Goal: Task Accomplishment & Management: Manage account settings

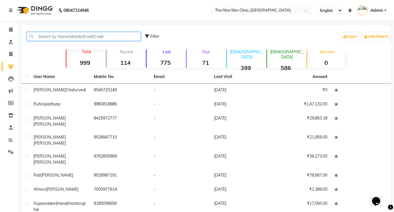
click at [88, 36] on input "text" at bounding box center [84, 36] width 114 height 9
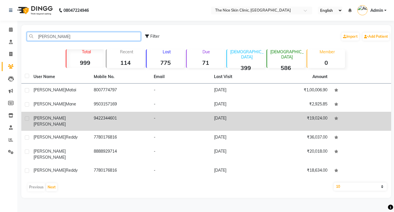
type input "[PERSON_NAME]"
click at [55, 122] on span "[PERSON_NAME]" at bounding box center [49, 124] width 32 height 5
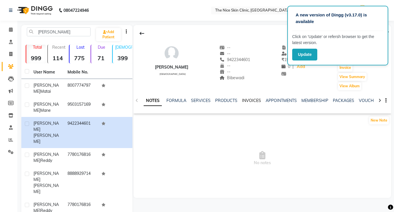
click at [250, 101] on link "INVOICES" at bounding box center [251, 100] width 19 height 5
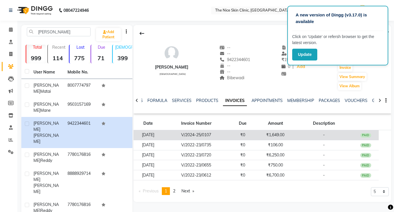
click at [203, 135] on td "V/2024-25/0107" at bounding box center [196, 135] width 67 height 10
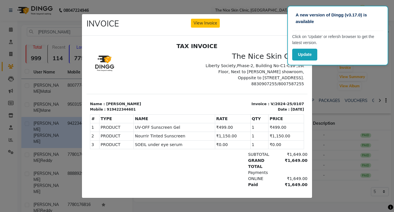
click at [244, 9] on ngb-modal-window "INVOICE View Invoice Close" at bounding box center [197, 106] width 394 height 212
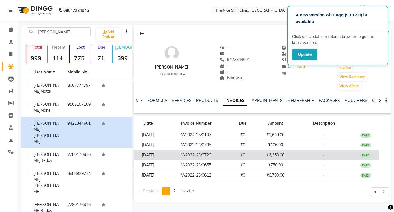
click at [205, 155] on td "V/2022-23/0720" at bounding box center [196, 155] width 67 height 10
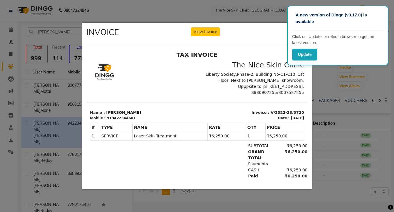
click at [219, 17] on ngb-modal-window "INVOICE View Invoice Close" at bounding box center [197, 106] width 394 height 212
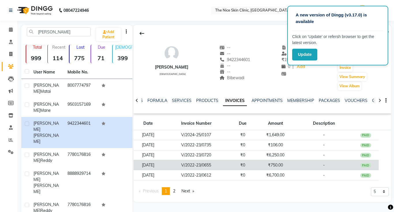
click at [207, 166] on td "V/2022-23/0655" at bounding box center [196, 165] width 67 height 10
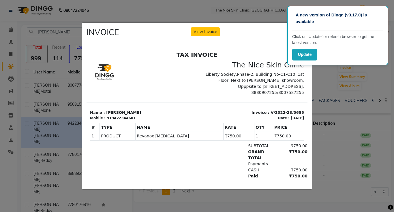
click at [212, 18] on ngb-modal-window "INVOICE View Invoice Close" at bounding box center [197, 106] width 394 height 212
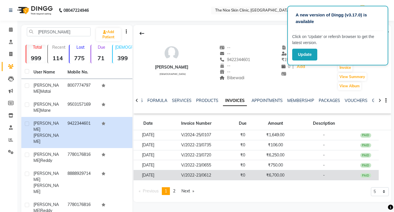
click at [216, 176] on td "V/2022-23/0612" at bounding box center [196, 176] width 67 height 10
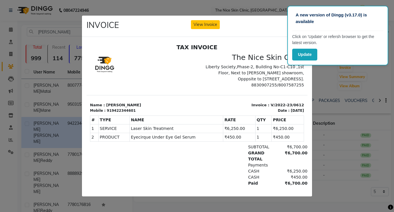
click at [224, 12] on ngb-modal-window "INVOICE View Invoice Close" at bounding box center [197, 106] width 394 height 212
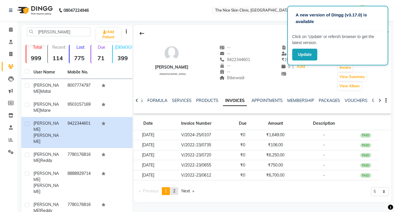
click at [175, 191] on span "2" at bounding box center [174, 191] width 2 height 5
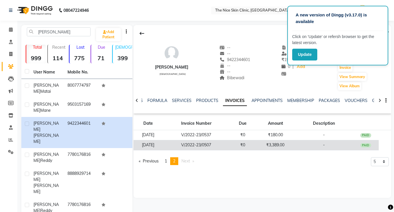
click at [213, 145] on td "V/2022-23/0507" at bounding box center [196, 145] width 67 height 10
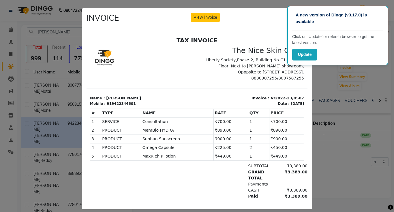
click at [207, 5] on ngb-modal-window "INVOICE View Invoice Close" at bounding box center [197, 106] width 394 height 212
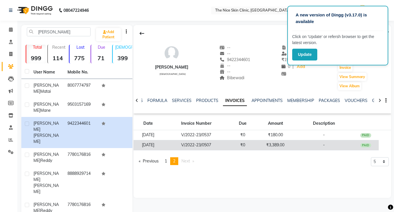
click at [220, 145] on td "V/2022-23/0507" at bounding box center [196, 145] width 67 height 10
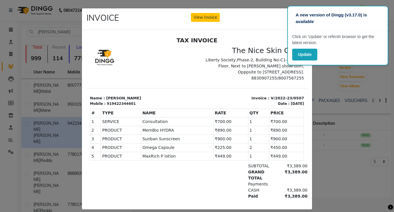
click at [222, 3] on ngb-modal-window "INVOICE View Invoice Close" at bounding box center [197, 106] width 394 height 212
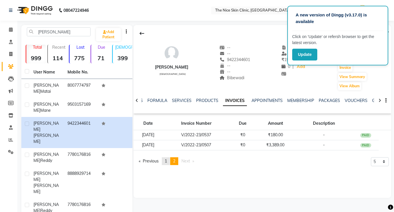
click at [167, 162] on span "1" at bounding box center [166, 161] width 2 height 5
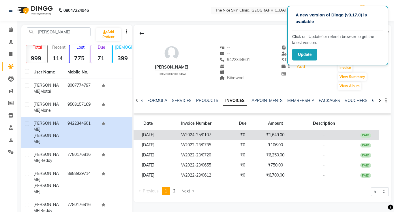
click at [177, 134] on td "V/2024-25/0107" at bounding box center [196, 135] width 67 height 10
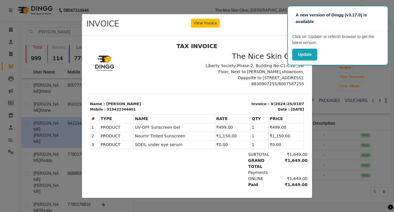
click at [64, 180] on ngb-modal-window "INVOICE View Invoice Close" at bounding box center [197, 106] width 394 height 212
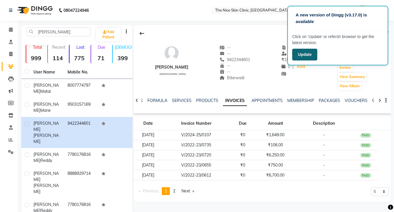
click at [312, 56] on button "Update" at bounding box center [304, 55] width 25 height 12
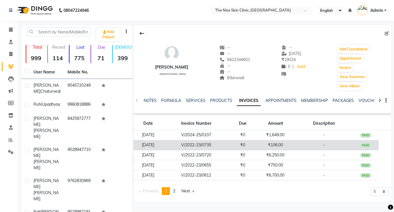
click at [201, 146] on td "V/2022-23/0735" at bounding box center [196, 145] width 67 height 10
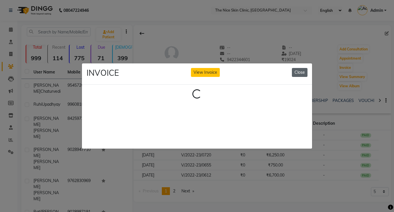
click at [302, 74] on button "Close" at bounding box center [300, 72] width 16 height 9
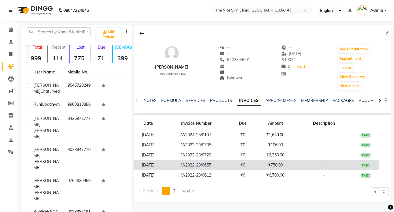
click at [216, 165] on td "V/2022-23/0655" at bounding box center [196, 165] width 67 height 10
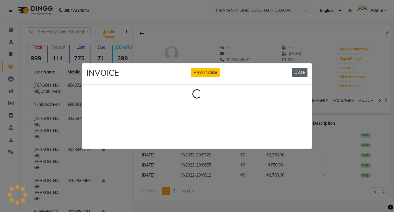
click at [302, 73] on button "Close" at bounding box center [300, 72] width 16 height 9
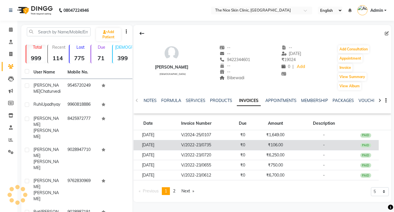
click at [213, 146] on td "V/2022-23/0735" at bounding box center [196, 145] width 67 height 10
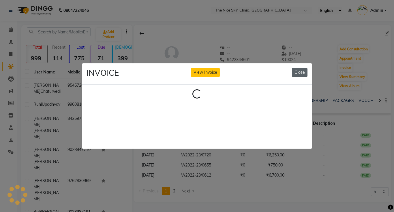
click at [303, 75] on button "Close" at bounding box center [300, 72] width 16 height 9
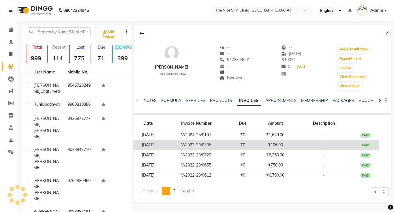
click at [215, 144] on td "V/2022-23/0735" at bounding box center [196, 145] width 67 height 10
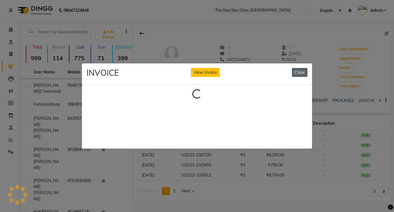
click at [301, 74] on button "Close" at bounding box center [300, 72] width 16 height 9
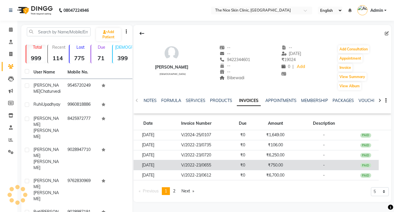
click at [208, 164] on td "V/2022-23/0655" at bounding box center [196, 165] width 67 height 10
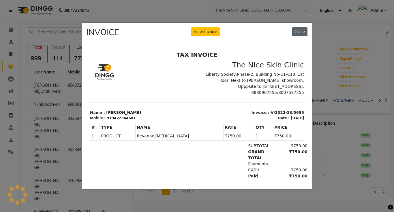
click at [297, 35] on button "Close" at bounding box center [300, 31] width 16 height 9
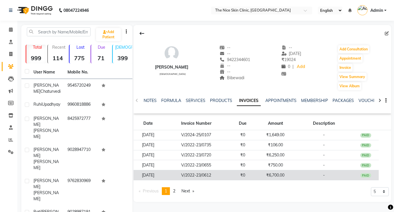
click at [217, 176] on td "V/2022-23/0612" at bounding box center [196, 176] width 67 height 10
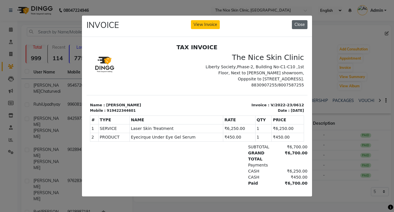
click at [297, 26] on button "Close" at bounding box center [300, 24] width 16 height 9
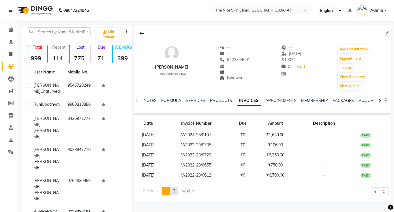
click at [175, 190] on span "2" at bounding box center [174, 191] width 2 height 5
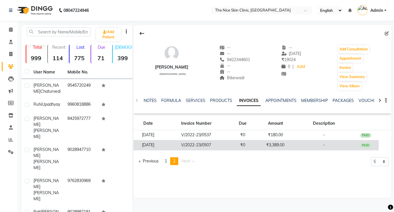
click at [213, 146] on td "V/2022-23/0507" at bounding box center [196, 145] width 67 height 10
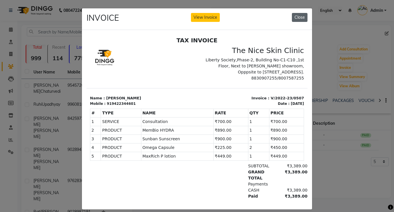
click at [301, 20] on button "Close" at bounding box center [300, 17] width 16 height 9
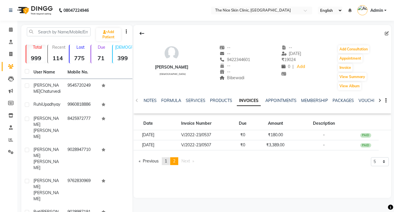
click at [167, 162] on span "1" at bounding box center [166, 161] width 2 height 5
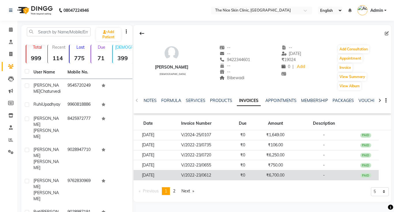
click at [203, 177] on td "V/2022-23/0612" at bounding box center [196, 176] width 67 height 10
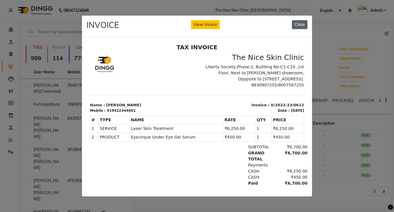
click at [298, 26] on button "Close" at bounding box center [300, 24] width 16 height 9
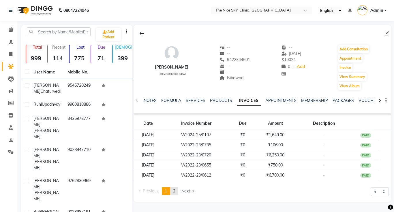
click at [175, 191] on span "2" at bounding box center [174, 191] width 2 height 5
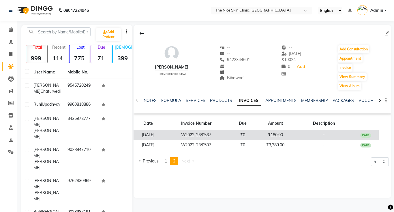
click at [205, 136] on td "V/2022-23/0537" at bounding box center [196, 135] width 67 height 10
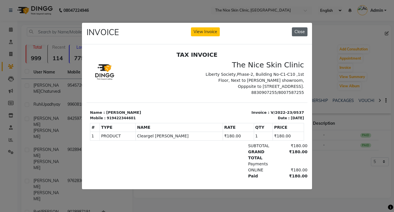
click at [299, 33] on button "Close" at bounding box center [300, 31] width 16 height 9
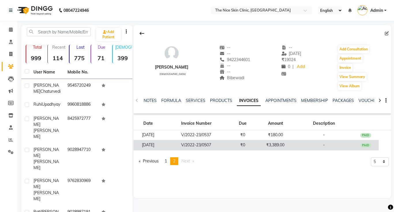
click at [212, 145] on td "V/2022-23/0507" at bounding box center [196, 145] width 67 height 10
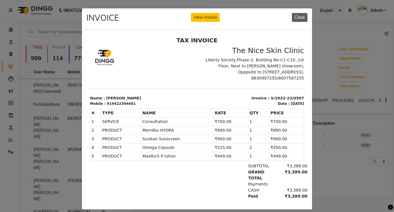
click at [303, 20] on button "Close" at bounding box center [300, 17] width 16 height 9
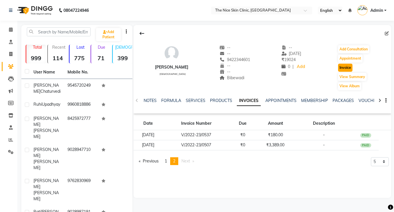
click at [344, 70] on button "Invoice" at bounding box center [345, 68] width 14 height 8
select select "service"
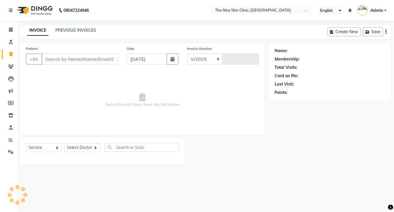
select select "35"
type input "0398"
type input "9422344601"
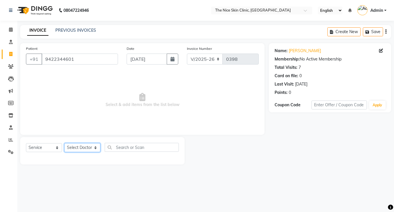
click at [80, 147] on select "Select Doctor [PERSON_NAME] DR. [PERSON_NAME] [PERSON_NAME]" at bounding box center [82, 147] width 36 height 9
select select "1297"
click at [64, 143] on select "Select Doctor [PERSON_NAME] DR. [PERSON_NAME] [PERSON_NAME]" at bounding box center [82, 147] width 36 height 9
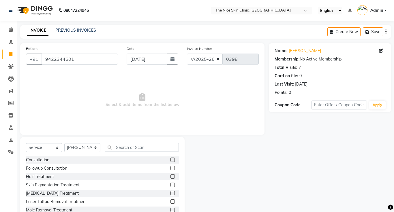
click at [173, 161] on label at bounding box center [173, 160] width 4 height 4
click at [173, 161] on input "checkbox" at bounding box center [173, 160] width 4 height 4
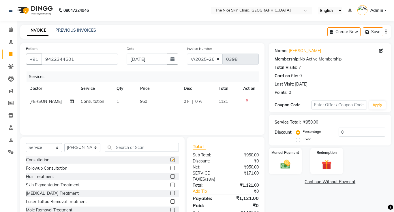
checkbox input "false"
click at [146, 103] on td "950" at bounding box center [159, 101] width 44 height 13
select select "1297"
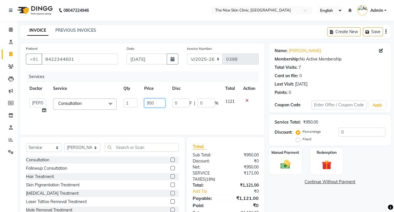
click at [157, 103] on input "950" at bounding box center [154, 103] width 21 height 9
type input "9"
type input "999"
click at [189, 123] on div "Services Doctor Service Qty Price Disc Total Action DR. JOSEPH DR. RAYMUS Kshit…" at bounding box center [142, 101] width 233 height 58
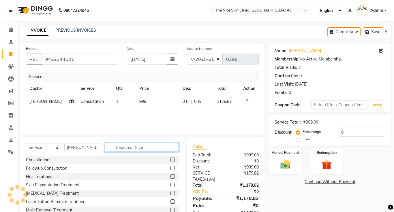
click at [144, 148] on input "text" at bounding box center [142, 147] width 74 height 9
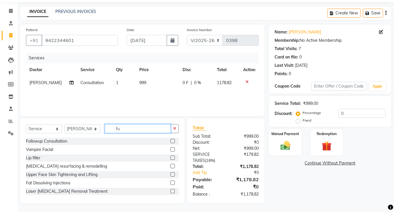
scroll to position [18, 0]
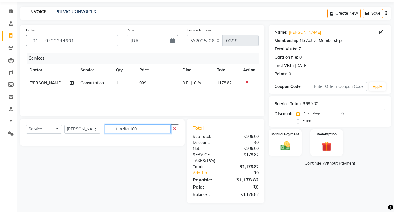
type input "funzita 100"
click at [41, 129] on select "Select Service Product Membership Package Voucher Prepaid Gift Card" at bounding box center [44, 129] width 36 height 9
select select "product"
click at [26, 125] on select "Select Service Product Membership Package Voucher Prepaid Gift Card" at bounding box center [44, 129] width 36 height 9
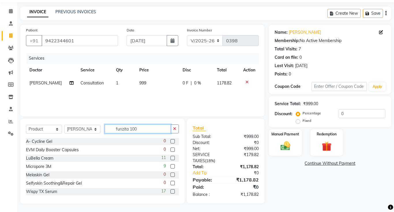
click at [144, 132] on input "funzita 100" at bounding box center [138, 129] width 66 height 9
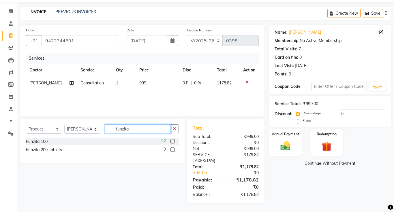
type input "funzita"
click at [173, 142] on label at bounding box center [173, 141] width 4 height 4
click at [173, 142] on input "checkbox" at bounding box center [173, 142] width 4 height 4
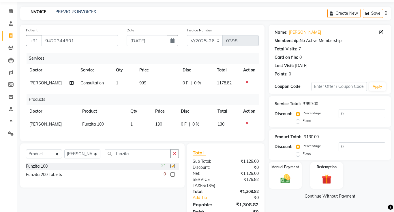
checkbox input "false"
click at [133, 125] on td "1" at bounding box center [139, 124] width 25 height 13
select select "1297"
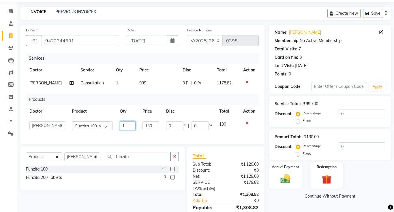
click at [130, 128] on input "1" at bounding box center [128, 125] width 16 height 9
type input "3"
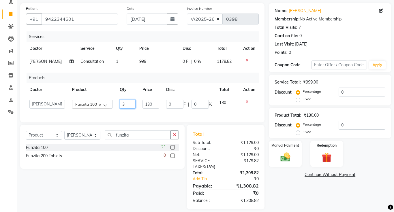
scroll to position [46, 0]
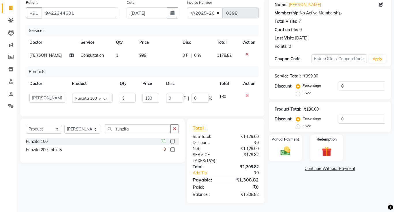
click at [215, 108] on div "Services Doctor Service Qty Price Disc Total Action DR. RAYMUS Consultation 1 9…" at bounding box center [142, 67] width 233 height 85
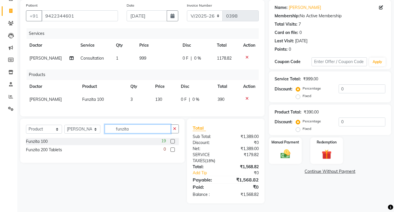
click at [139, 130] on input "funzita" at bounding box center [138, 129] width 66 height 9
type input "f"
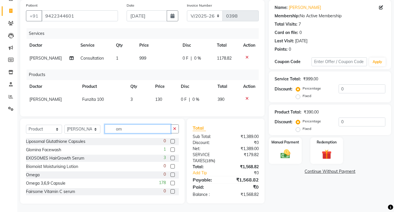
type input "o"
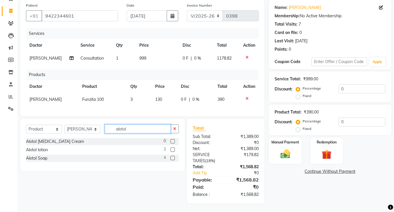
type input "alotol"
click at [174, 160] on label at bounding box center [173, 158] width 4 height 4
click at [174, 160] on input "checkbox" at bounding box center [173, 159] width 4 height 4
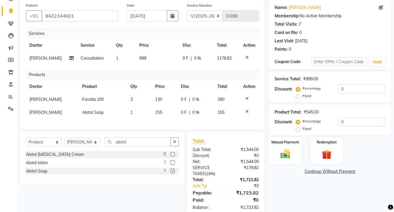
checkbox input "false"
click at [134, 144] on input "alotol" at bounding box center [138, 142] width 66 height 9
type input "a"
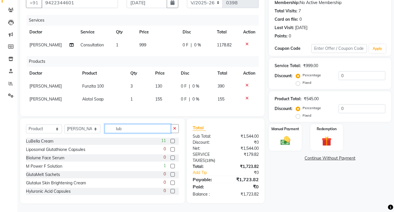
scroll to position [56, 0]
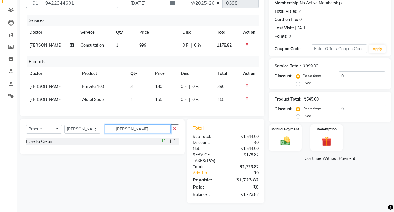
type input "lubell"
click at [173, 142] on label at bounding box center [173, 141] width 4 height 4
click at [173, 142] on input "checkbox" at bounding box center [173, 142] width 4 height 4
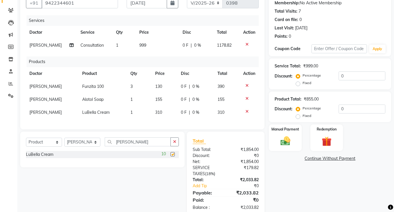
checkbox input "false"
click at [158, 141] on input "lubell" at bounding box center [138, 142] width 66 height 9
type input "l"
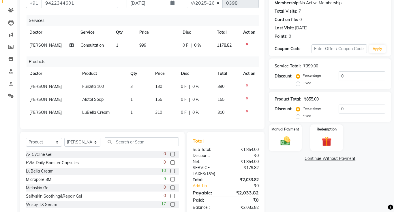
click at [333, 160] on link "Continue Without Payment" at bounding box center [330, 159] width 120 height 6
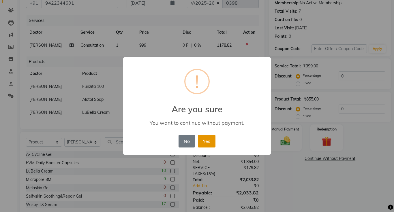
click at [211, 143] on button "Yes" at bounding box center [207, 141] width 18 height 13
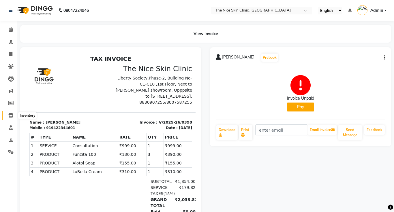
click at [12, 117] on icon at bounding box center [10, 115] width 5 height 4
select select
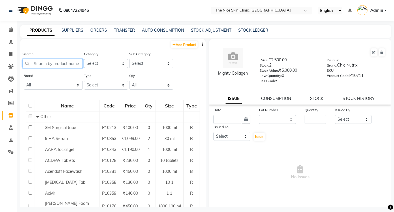
click at [66, 66] on input "text" at bounding box center [53, 63] width 60 height 9
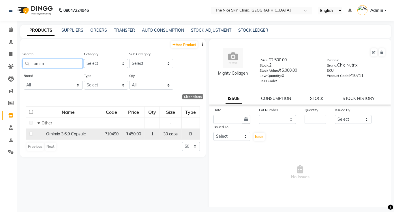
type input "omim"
click at [32, 134] on input "checkbox" at bounding box center [31, 134] width 4 height 4
checkbox input "true"
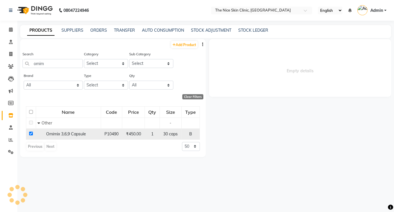
select select
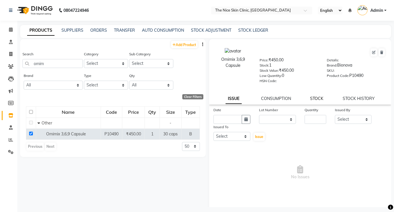
click at [316, 98] on link "STOCK" at bounding box center [316, 98] width 13 height 5
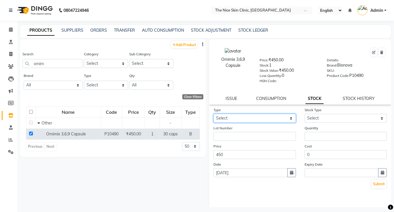
click at [285, 120] on select "Select In Out" at bounding box center [254, 118] width 83 height 9
select select "in"
click at [213, 114] on select "Select In Out" at bounding box center [254, 118] width 83 height 9
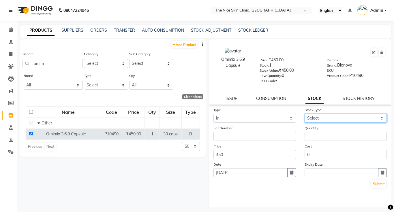
click at [345, 119] on select "Select New Stock Adjustment Return Other" at bounding box center [346, 118] width 83 height 9
select select "new stock"
click at [305, 114] on select "Select New Stock Adjustment Return Other" at bounding box center [346, 118] width 83 height 9
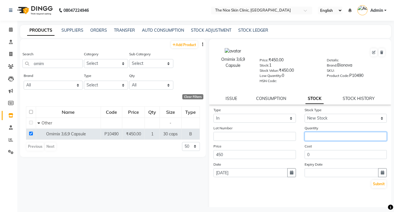
click at [323, 137] on input "number" at bounding box center [346, 136] width 83 height 9
type input "27"
click at [383, 185] on button "Submit" at bounding box center [379, 184] width 15 height 8
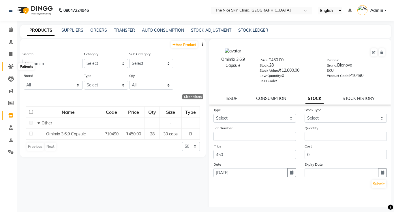
click at [11, 66] on icon at bounding box center [10, 66] width 5 height 4
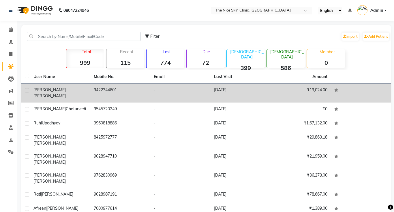
click at [54, 93] on span "[PERSON_NAME]" at bounding box center [49, 95] width 32 height 5
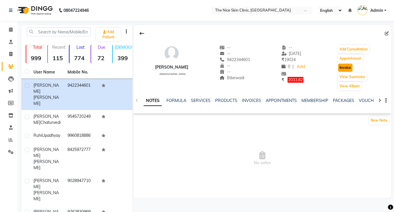
click at [349, 68] on button "Invoice" at bounding box center [345, 68] width 14 height 8
select select "35"
select select "service"
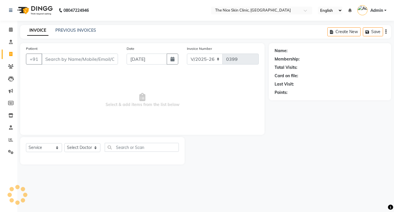
type input "9422344601"
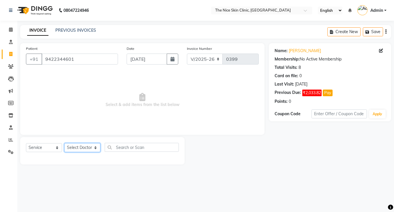
click at [79, 147] on select "Select Doctor [PERSON_NAME] DR. [PERSON_NAME] [PERSON_NAME]" at bounding box center [82, 147] width 36 height 9
select select "1297"
click at [64, 143] on select "Select Doctor [PERSON_NAME] DR. [PERSON_NAME] [PERSON_NAME]" at bounding box center [82, 147] width 36 height 9
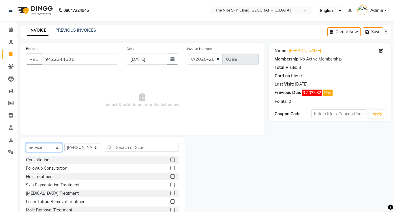
click at [42, 149] on select "Select Service Product Membership Package Voucher Prepaid Gift Card" at bounding box center [44, 147] width 36 height 9
select select "product"
click at [26, 143] on select "Select Service Product Membership Package Voucher Prepaid Gift Card" at bounding box center [44, 147] width 36 height 9
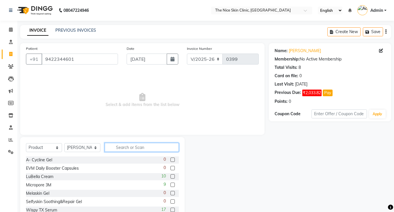
click at [153, 149] on input "text" at bounding box center [142, 147] width 74 height 9
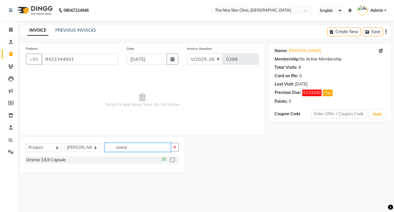
type input "omimi"
click at [39, 149] on select "Select Service Product Membership Package Voucher Prepaid Gift Card" at bounding box center [44, 147] width 36 height 9
click at [11, 68] on icon at bounding box center [10, 66] width 5 height 4
click at [11, 67] on icon at bounding box center [10, 66] width 5 height 4
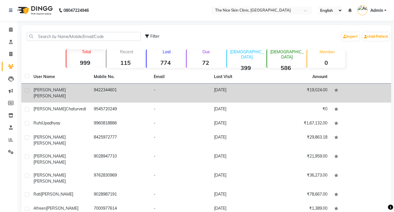
click at [47, 93] on span "[PERSON_NAME]" at bounding box center [49, 95] width 32 height 5
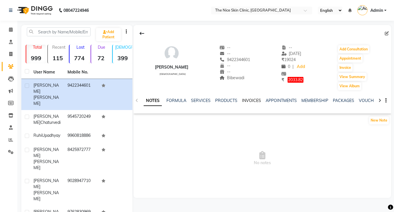
click at [255, 102] on link "INVOICES" at bounding box center [251, 100] width 19 height 5
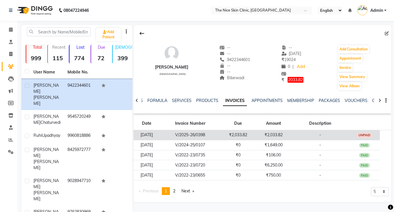
click at [219, 137] on td "V/2025-26/0398" at bounding box center [190, 135] width 60 height 10
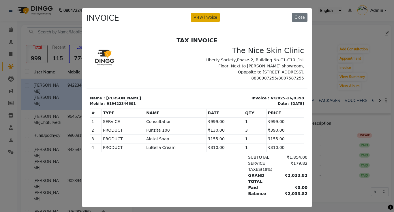
click at [213, 18] on button "View Invoice" at bounding box center [205, 17] width 29 height 9
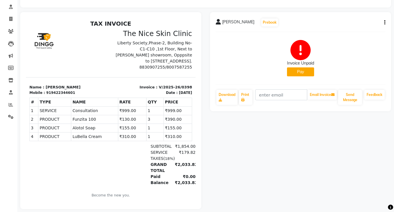
scroll to position [35, 0]
click at [385, 22] on icon "button" at bounding box center [384, 22] width 1 height 0
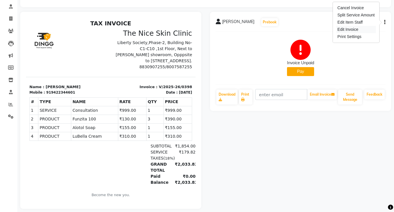
click at [356, 31] on div "Edit Invoice" at bounding box center [356, 29] width 40 height 7
select select "service"
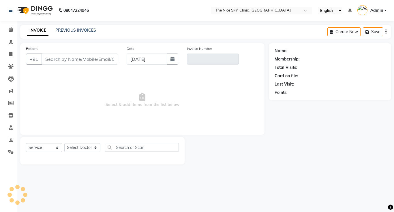
type input "9422344601"
type input "V/2025-26/0398"
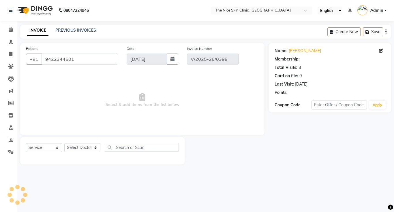
select select "select"
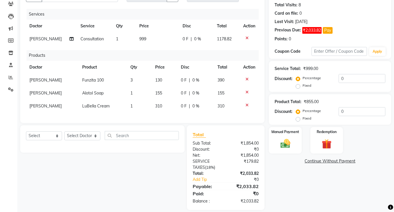
scroll to position [63, 0]
click at [79, 135] on select "Select Doctor [PERSON_NAME] DR. [PERSON_NAME] [PERSON_NAME]" at bounding box center [82, 135] width 36 height 9
select select "1297"
click at [64, 131] on select "Select Doctor [PERSON_NAME] DR. [PERSON_NAME] [PERSON_NAME]" at bounding box center [82, 135] width 36 height 9
click at [44, 135] on select "Select Service Product Membership Package Voucher Prepaid Gift Card" at bounding box center [44, 135] width 36 height 9
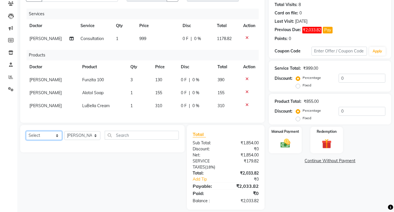
select select "product"
click at [26, 131] on select "Select Service Product Membership Package Voucher Prepaid Gift Card" at bounding box center [44, 135] width 36 height 9
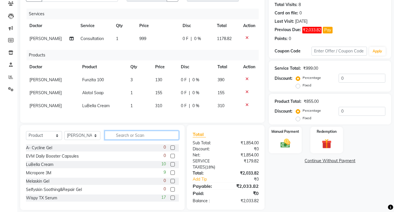
click at [154, 136] on input "text" at bounding box center [142, 135] width 74 height 9
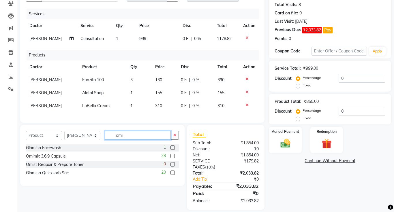
type input "omi"
click at [172, 158] on label at bounding box center [173, 156] width 4 height 4
click at [172, 158] on input "checkbox" at bounding box center [173, 157] width 4 height 4
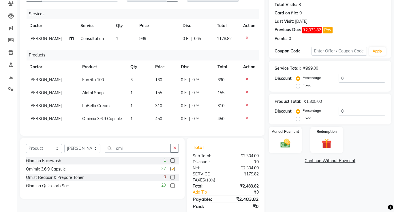
checkbox input "false"
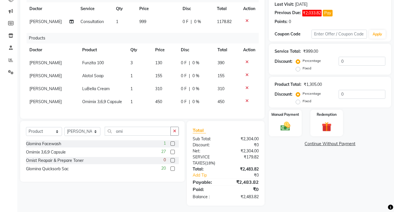
scroll to position [82, 0]
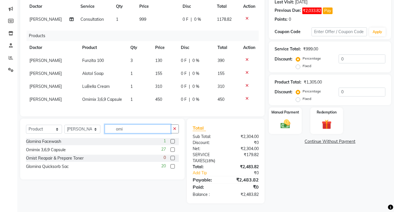
click at [128, 131] on input "omi" at bounding box center [138, 129] width 66 height 9
type input "o"
type input "velaqu"
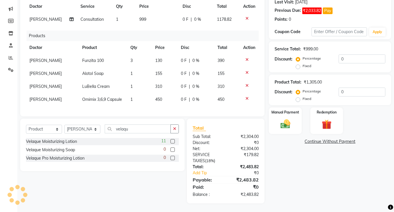
click at [173, 142] on label at bounding box center [173, 141] width 4 height 4
click at [173, 142] on input "checkbox" at bounding box center [173, 142] width 4 height 4
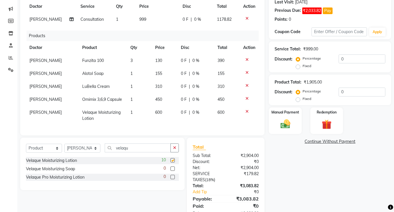
checkbox input "false"
click at [140, 149] on input "velaqu" at bounding box center [138, 148] width 66 height 9
type input "v"
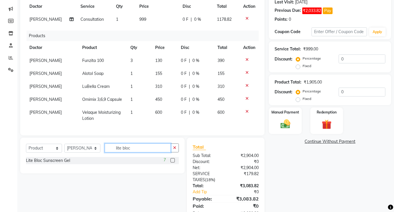
type input "lite bloc"
click at [173, 161] on label at bounding box center [173, 160] width 4 height 4
click at [173, 161] on input "checkbox" at bounding box center [173, 161] width 4 height 4
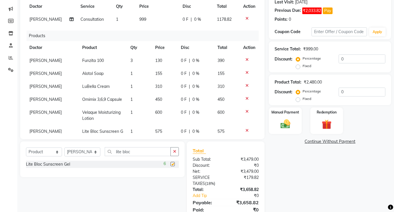
checkbox input "false"
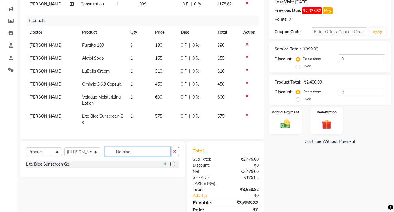
click at [141, 151] on input "lite bloc" at bounding box center [138, 151] width 66 height 9
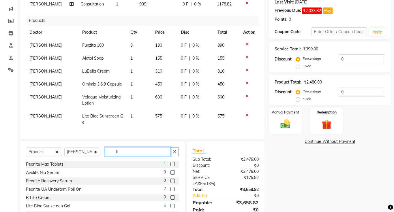
type input "l"
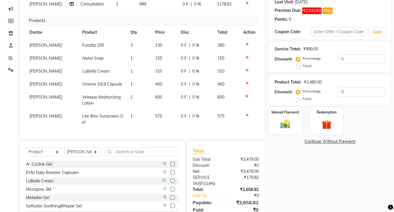
click at [134, 86] on td "1" at bounding box center [139, 84] width 25 height 13
select select "1297"
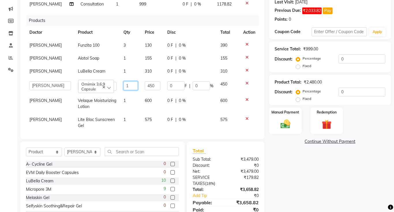
click at [131, 87] on input "1" at bounding box center [130, 85] width 14 height 9
type input "2"
click at [136, 137] on div "Patient +91 9422344601 Date 01-09-2025 Invoice Number V/2025-26/0398 Services D…" at bounding box center [142, 50] width 244 height 178
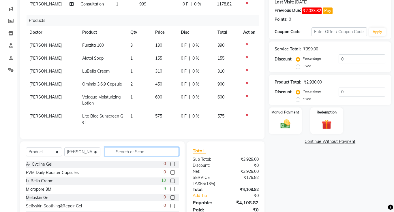
click at [141, 153] on input "text" at bounding box center [142, 151] width 74 height 9
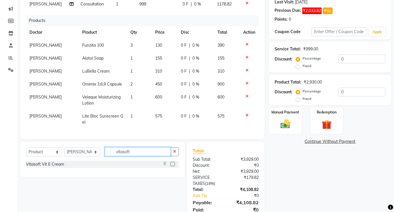
type input "vitasoft"
click at [173, 164] on label at bounding box center [173, 164] width 4 height 4
click at [173, 164] on input "checkbox" at bounding box center [173, 165] width 4 height 4
checkbox input "false"
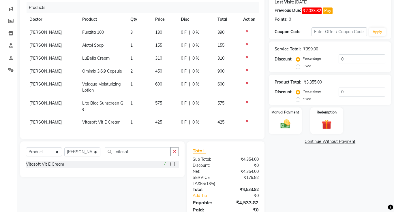
click at [164, 122] on td "425" at bounding box center [165, 122] width 26 height 13
select select "1297"
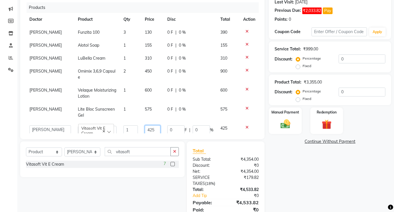
click at [155, 125] on input "425" at bounding box center [153, 129] width 16 height 9
type input "4"
type input "0"
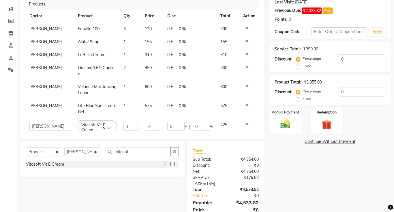
click at [145, 191] on div "Select Service Product Membership Package Voucher Prepaid Gift Card Select Doct…" at bounding box center [100, 184] width 169 height 85
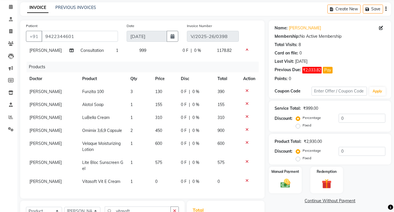
scroll to position [19, 0]
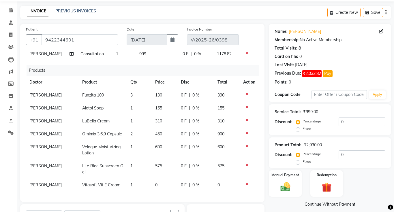
click at [386, 13] on icon "button" at bounding box center [385, 12] width 1 height 0
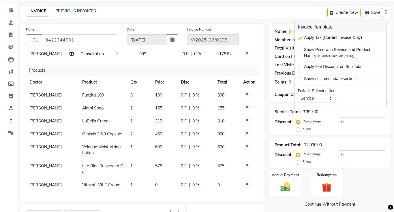
click at [301, 39] on label at bounding box center [300, 38] width 4 height 4
click at [301, 39] on input "checkbox" at bounding box center [300, 38] width 4 height 4
checkbox input "false"
click at [147, 203] on div "Patient +91 9422344601 Date 01-09-2025 Invoice Number V/2025-26/0398 Services D…" at bounding box center [142, 150] width 253 height 253
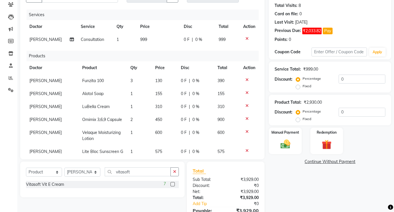
scroll to position [63, 0]
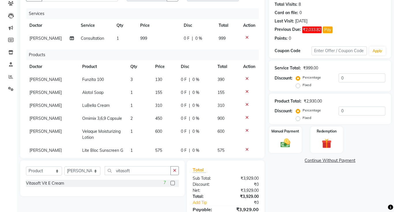
click at [342, 162] on link "Continue Without Payment" at bounding box center [330, 161] width 120 height 6
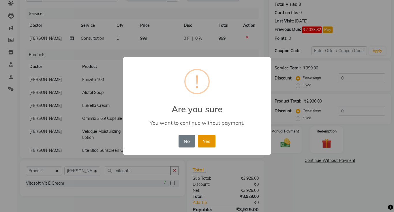
click at [210, 142] on button "Yes" at bounding box center [207, 141] width 18 height 13
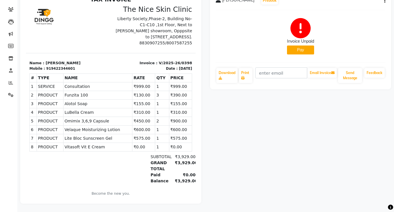
scroll to position [57, 0]
click at [12, 10] on icon at bounding box center [10, 9] width 5 height 4
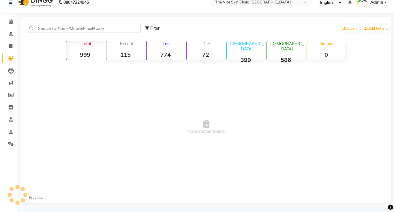
scroll to position [42, 0]
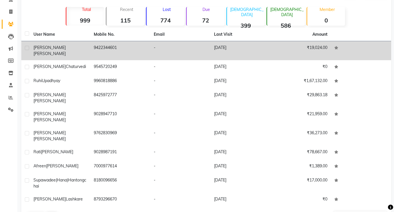
click at [55, 51] on span "[PERSON_NAME]" at bounding box center [49, 53] width 32 height 5
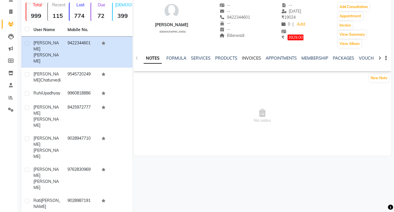
click at [252, 58] on link "INVOICES" at bounding box center [251, 58] width 19 height 5
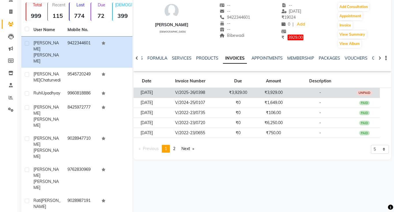
click at [274, 93] on td "₹3,929.00" at bounding box center [273, 93] width 35 height 10
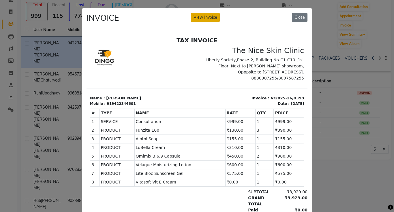
click at [210, 20] on button "View Invoice" at bounding box center [205, 17] width 29 height 9
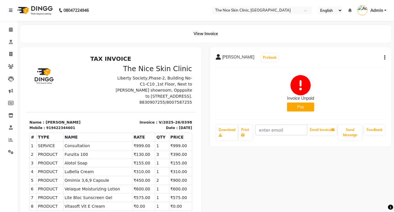
scroll to position [2, 0]
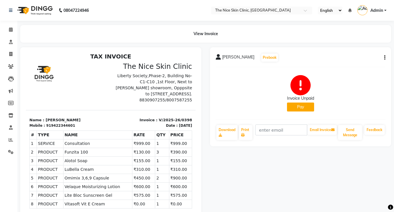
click at [385, 58] on icon "button" at bounding box center [384, 58] width 1 height 0
click at [362, 66] on div "Edit Invoice" at bounding box center [356, 64] width 40 height 7
select select "service"
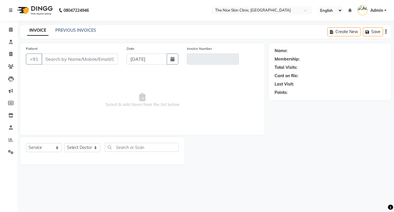
type input "9422344601"
type input "V/2025-26/0398"
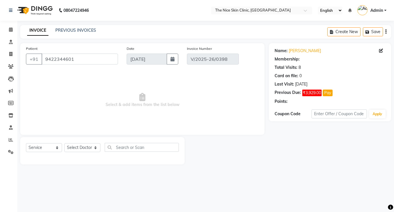
select select "select"
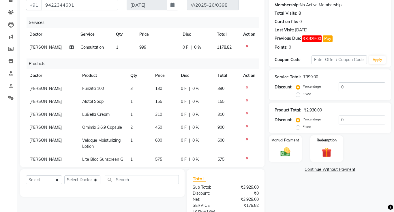
scroll to position [55, 0]
click at [285, 150] on img at bounding box center [285, 152] width 16 height 12
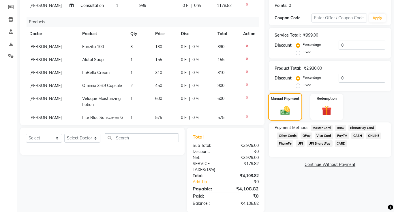
scroll to position [105, 0]
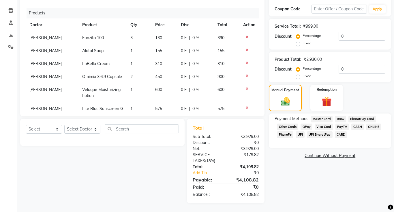
click at [357, 130] on span "CASH" at bounding box center [357, 127] width 12 height 7
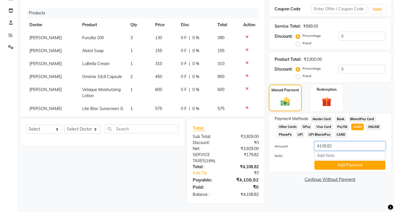
click at [343, 145] on input "4108.82" at bounding box center [349, 146] width 71 height 9
type input "4"
type input "2000"
click at [341, 166] on button "Add Payment" at bounding box center [349, 165] width 71 height 9
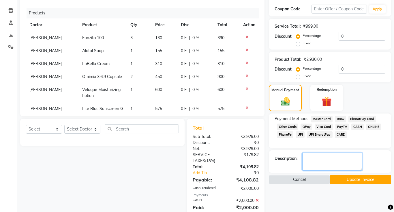
click at [327, 161] on textarea at bounding box center [332, 162] width 60 height 18
type textarea "CASH"
click at [362, 182] on button "Update Invoice" at bounding box center [360, 179] width 61 height 9
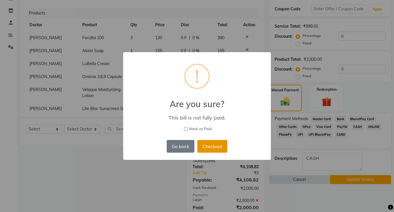
click at [216, 147] on button "Checkout" at bounding box center [212, 146] width 30 height 13
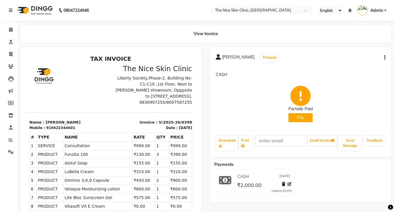
click at [384, 58] on icon "button" at bounding box center [384, 58] width 1 height 0
click at [356, 67] on div "Edit Invoice" at bounding box center [356, 64] width 40 height 7
select select "service"
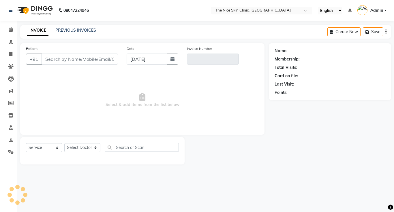
type input "9422344601"
type input "V/2025-26/0398"
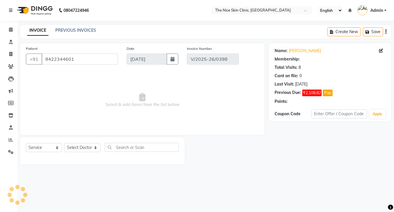
select select "select"
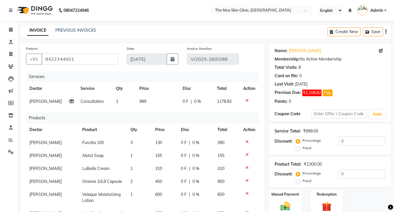
click at [386, 32] on icon "button" at bounding box center [385, 32] width 1 height 0
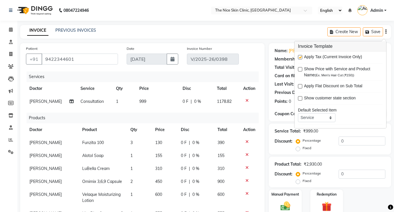
click at [299, 59] on label at bounding box center [300, 57] width 4 height 4
click at [299, 59] on input "checkbox" at bounding box center [300, 58] width 4 height 4
checkbox input "false"
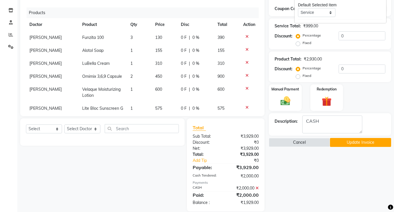
scroll to position [106, 0]
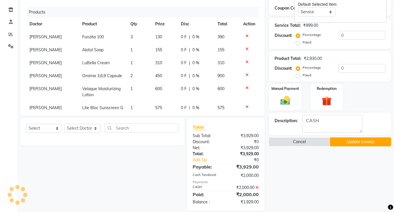
click at [376, 141] on button "Update Invoice" at bounding box center [360, 142] width 61 height 9
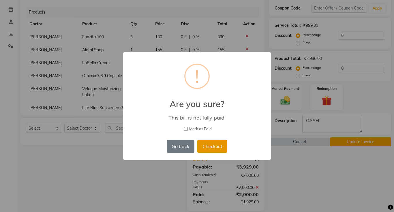
click at [219, 149] on button "Checkout" at bounding box center [212, 146] width 30 height 13
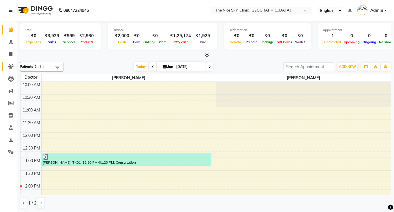
click at [11, 65] on icon at bounding box center [10, 66] width 5 height 4
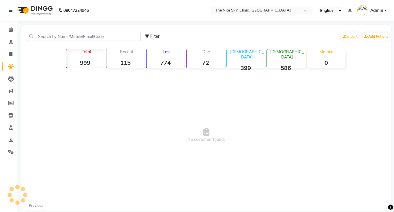
click at [11, 65] on icon at bounding box center [10, 66] width 5 height 4
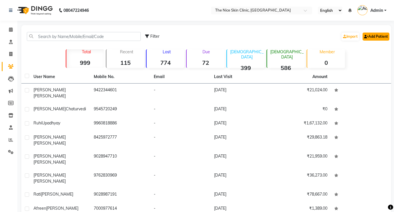
click at [368, 38] on link "Add Patient" at bounding box center [376, 37] width 27 height 8
select select "22"
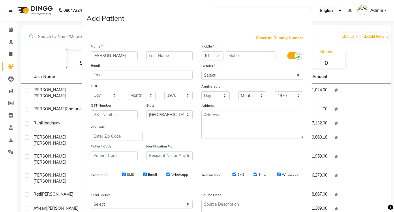
type input "[PERSON_NAME]"
click at [168, 55] on input "text" at bounding box center [169, 55] width 47 height 9
type input "[PERSON_NAME]"
click at [244, 57] on input "text" at bounding box center [251, 55] width 50 height 9
type input "9819935496"
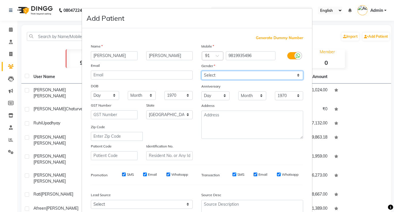
click at [224, 75] on select "Select Male Female Other Prefer Not To Say" at bounding box center [252, 75] width 102 height 9
select select "[DEMOGRAPHIC_DATA]"
click at [201, 71] on select "Select Male Female Other Prefer Not To Say" at bounding box center [252, 75] width 102 height 9
click at [98, 95] on select "Day 01 02 03 04 05 06 07 08 09 10 11 12 13 14 15 16 17 18 19 20 21 22 23 24 25 …" at bounding box center [105, 95] width 28 height 9
select select "16"
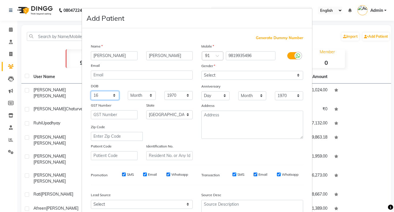
click at [91, 91] on select "Day 01 02 03 04 05 06 07 08 09 10 11 12 13 14 15 16 17 18 19 20 21 22 23 24 25 …" at bounding box center [105, 95] width 28 height 9
click at [141, 98] on select "Month January February March April May June July August September October Novem…" at bounding box center [142, 95] width 28 height 9
click at [128, 91] on select "Month January February March April May June July August September October Novem…" at bounding box center [142, 95] width 28 height 9
click at [137, 97] on select "Month January February March April May June July August September October Novem…" at bounding box center [142, 95] width 28 height 9
select select "09"
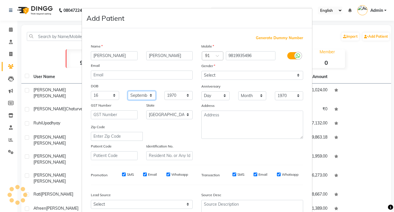
click at [128, 91] on select "Month January February March April May June July August September October Novem…" at bounding box center [142, 95] width 28 height 9
click at [174, 98] on select "1940 1941 1942 1943 1944 1945 1946 1947 1948 1949 1950 1951 1952 1953 1954 1955…" at bounding box center [178, 95] width 28 height 9
select select "1995"
click at [164, 91] on select "1940 1941 1942 1943 1944 1945 1946 1947 1948 1949 1950 1951 1952 1953 1954 1955…" at bounding box center [178, 95] width 28 height 9
click at [124, 176] on input "SMS" at bounding box center [124, 175] width 4 height 4
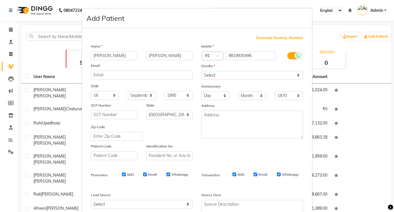
checkbox input "false"
click at [150, 176] on label "Email" at bounding box center [152, 174] width 9 height 5
click at [147, 176] on input "Email" at bounding box center [145, 175] width 4 height 4
checkbox input "false"
click at [168, 175] on input "Whatsapp" at bounding box center [168, 175] width 4 height 4
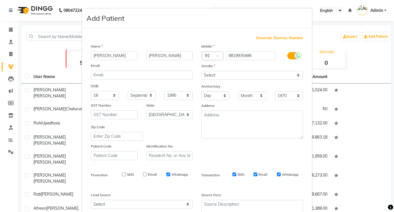
checkbox input "false"
click at [238, 175] on label "SMS" at bounding box center [240, 174] width 7 height 5
click at [236, 175] on input "SMS" at bounding box center [235, 175] width 4 height 4
checkbox input "false"
click at [257, 176] on input "Email" at bounding box center [256, 175] width 4 height 4
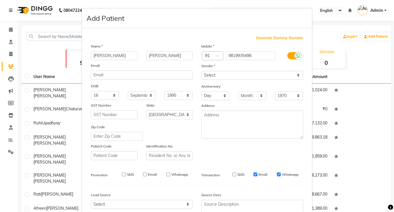
checkbox input "false"
click at [284, 175] on label "Whatsapp" at bounding box center [290, 174] width 17 height 5
click at [281, 175] on input "Whatsapp" at bounding box center [279, 175] width 4 height 4
checkbox input "false"
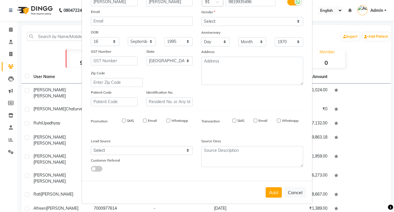
scroll to position [54, 0]
click at [274, 193] on button "Add" at bounding box center [274, 193] width 16 height 10
select select
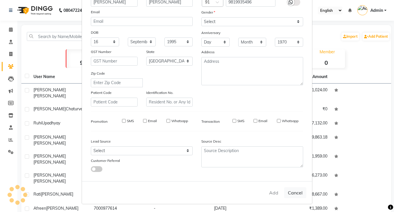
select select "null"
select select
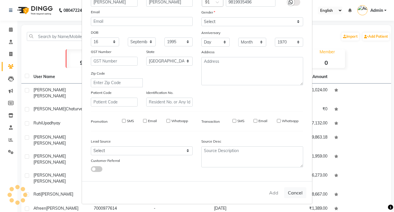
checkbox input "false"
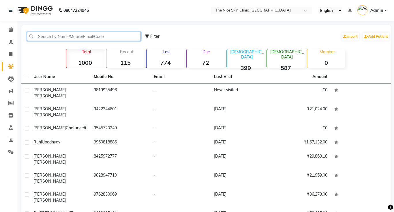
click at [89, 35] on input "text" at bounding box center [84, 36] width 114 height 9
click at [118, 38] on input "text" at bounding box center [84, 36] width 114 height 9
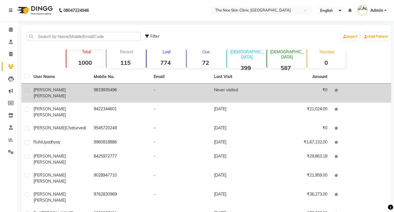
click at [107, 90] on td "9819935496" at bounding box center [120, 93] width 60 height 19
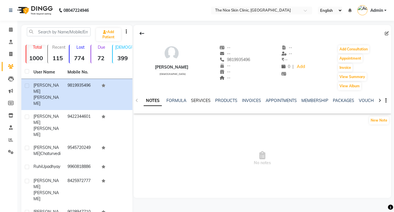
click at [201, 100] on link "SERVICES" at bounding box center [201, 100] width 20 height 5
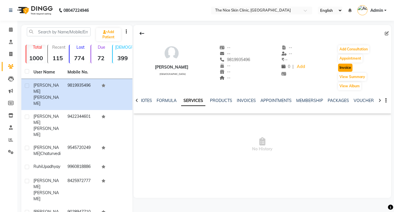
click at [346, 68] on button "Invoice" at bounding box center [345, 68] width 14 height 8
select select "service"
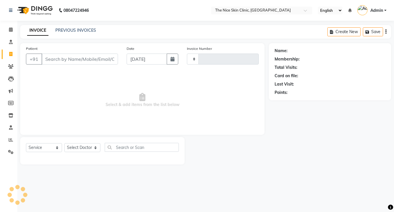
type input "0399"
select select "35"
type input "9819935496"
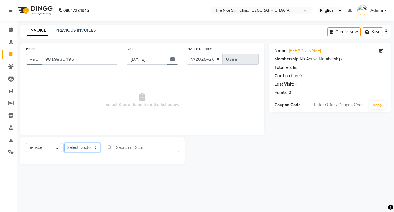
click at [85, 148] on select "Select Doctor [PERSON_NAME] DR. [PERSON_NAME] [PERSON_NAME]" at bounding box center [82, 147] width 36 height 9
select select "1297"
click at [64, 143] on select "Select Doctor [PERSON_NAME] DR. [PERSON_NAME] [PERSON_NAME]" at bounding box center [82, 147] width 36 height 9
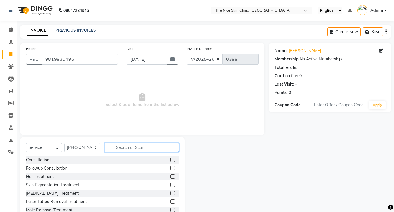
click at [132, 148] on input "text" at bounding box center [142, 147] width 74 height 9
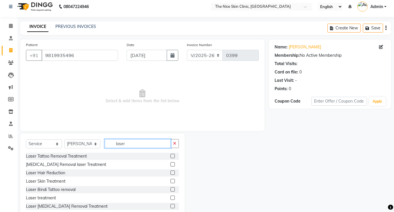
scroll to position [19, 0]
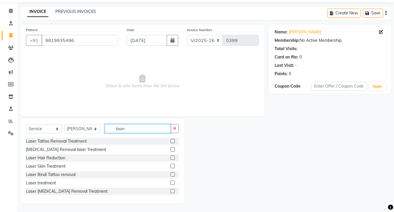
type input "laser"
click at [173, 183] on label at bounding box center [173, 183] width 4 height 4
click at [173, 183] on input "checkbox" at bounding box center [173, 183] width 4 height 4
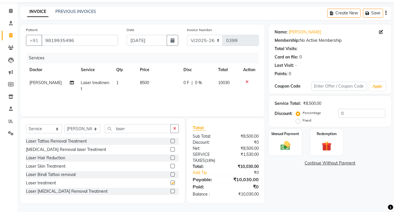
checkbox input "false"
click at [173, 167] on label at bounding box center [173, 166] width 4 height 4
click at [173, 167] on input "checkbox" at bounding box center [173, 167] width 4 height 4
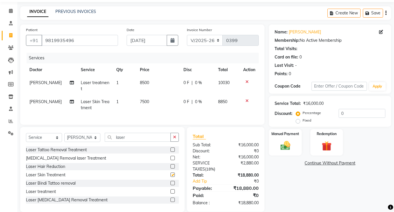
checkbox input "false"
click at [247, 100] on icon at bounding box center [247, 101] width 3 height 4
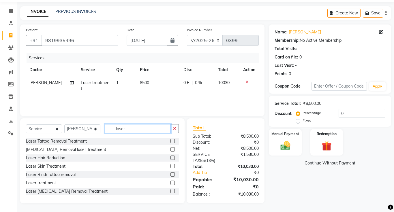
click at [130, 130] on input "laser" at bounding box center [138, 128] width 66 height 9
type input "l"
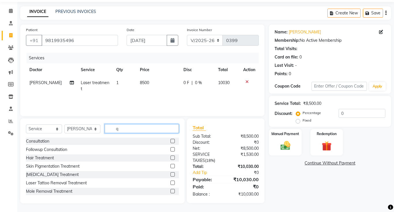
scroll to position [18, 0]
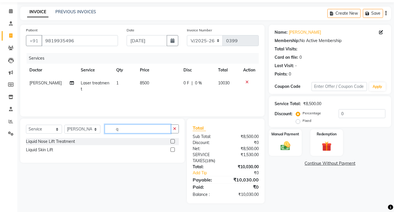
type input "q"
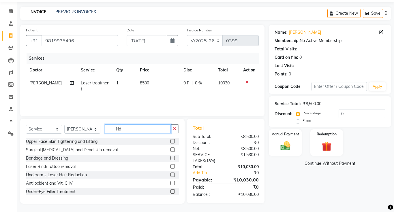
scroll to position [19, 0]
type input "N"
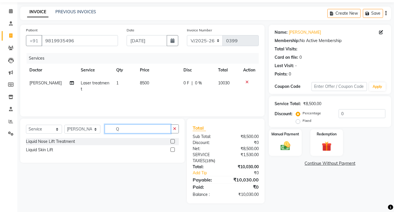
scroll to position [18, 0]
type input "Q"
click at [43, 129] on select "Select Service Product Membership Package Voucher Prepaid Gift Card" at bounding box center [44, 129] width 36 height 9
click at [132, 190] on div "Select Service Product Membership Package Voucher Prepaid Gift Card Select Doct…" at bounding box center [100, 161] width 169 height 85
click at [123, 177] on div "Select Service Product Membership Package Voucher Prepaid Gift Card Select Doct…" at bounding box center [100, 161] width 169 height 85
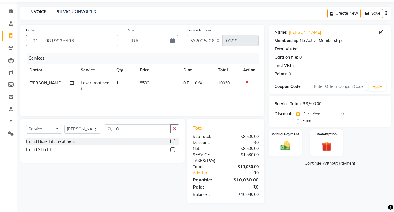
click at [150, 83] on td "8500" at bounding box center [157, 86] width 43 height 19
select select "1297"
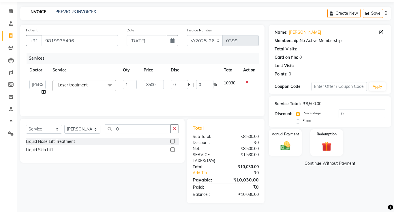
click at [110, 86] on span at bounding box center [110, 85] width 12 height 11
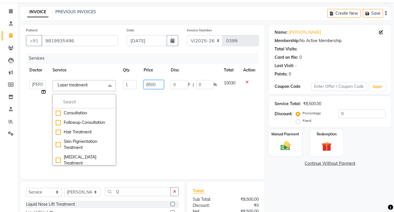
click at [160, 86] on input "8500" at bounding box center [154, 84] width 20 height 9
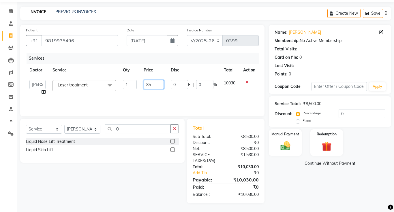
type input "8"
type input "9450"
click at [156, 103] on div "Services Doctor Service Qty Price Disc Total Action DR. JOSEPH DR. RAYMUS Kshit…" at bounding box center [142, 82] width 233 height 58
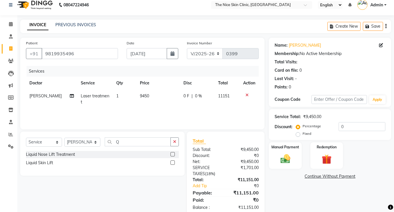
scroll to position [0, 0]
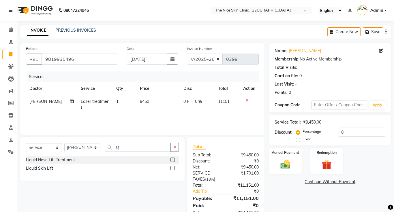
click at [385, 32] on icon "button" at bounding box center [385, 32] width 1 height 0
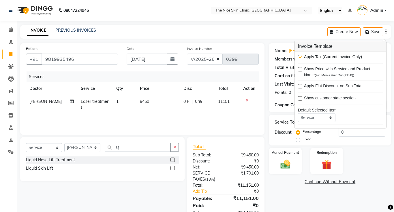
click at [301, 58] on label at bounding box center [300, 57] width 4 height 4
click at [301, 58] on input "checkbox" at bounding box center [300, 58] width 4 height 4
checkbox input "false"
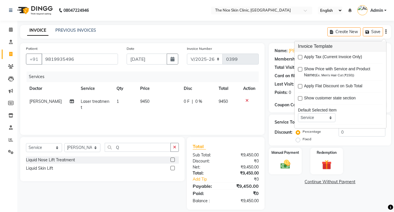
click at [338, 182] on link "Continue Without Payment" at bounding box center [330, 182] width 120 height 6
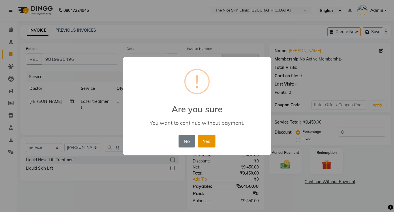
click at [206, 145] on button "Yes" at bounding box center [207, 141] width 18 height 13
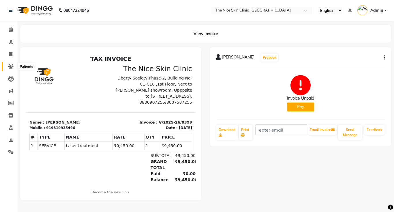
click at [10, 65] on icon at bounding box center [10, 66] width 5 height 4
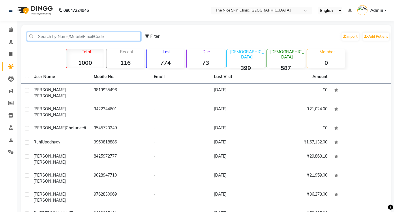
click at [99, 37] on input "text" at bounding box center [84, 36] width 114 height 9
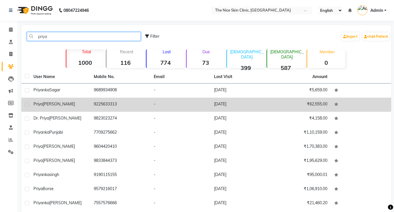
type input "priya"
click at [49, 102] on span "Hajela" at bounding box center [59, 104] width 32 height 5
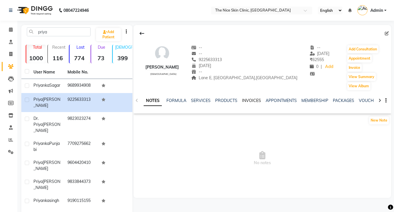
click at [250, 101] on link "INVOICES" at bounding box center [251, 100] width 19 height 5
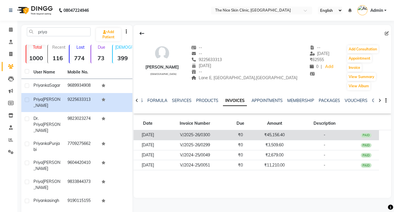
click at [217, 134] on td "V/2025-26/0300" at bounding box center [194, 135] width 65 height 10
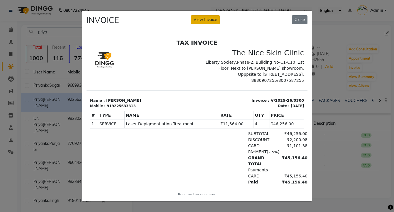
click at [211, 22] on button "View Invoice" at bounding box center [205, 19] width 29 height 9
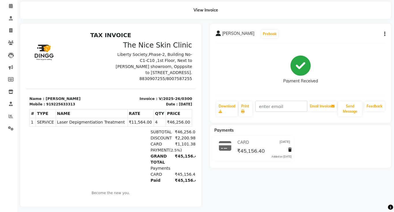
scroll to position [27, 0]
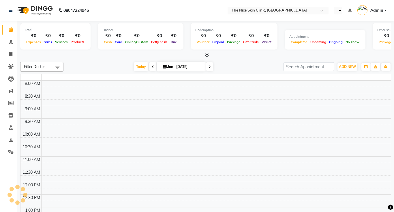
select select "en"
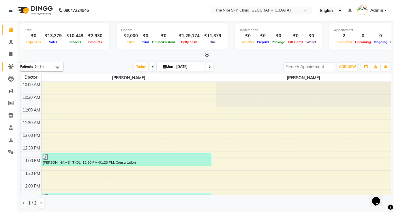
click at [11, 66] on icon at bounding box center [10, 66] width 5 height 4
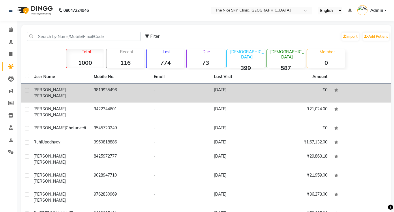
click at [56, 93] on span "Dey" at bounding box center [49, 95] width 32 height 5
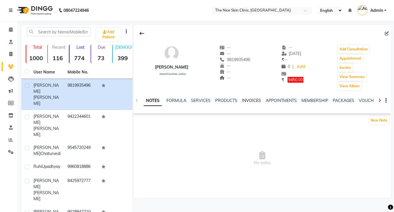
click at [252, 101] on link "INVOICES" at bounding box center [251, 100] width 19 height 5
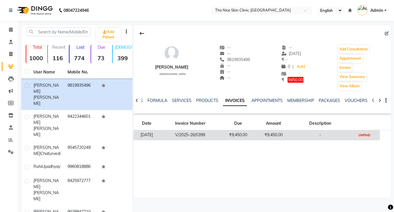
click at [271, 135] on td "₹9,450.00" at bounding box center [273, 135] width 35 height 10
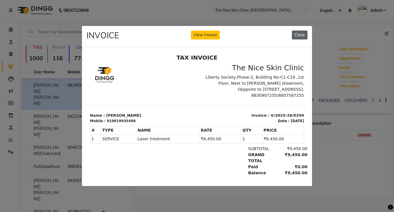
click at [300, 35] on button "Close" at bounding box center [300, 35] width 16 height 9
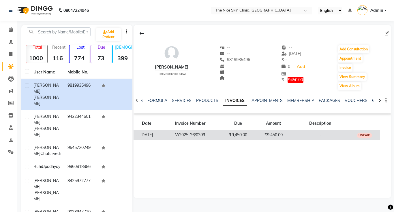
click at [267, 136] on td "₹9,450.00" at bounding box center [273, 135] width 35 height 10
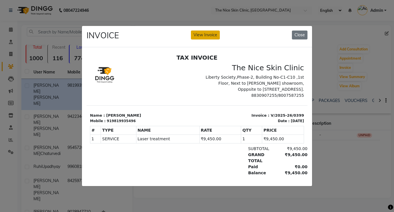
click at [200, 37] on button "View Invoice" at bounding box center [205, 35] width 29 height 9
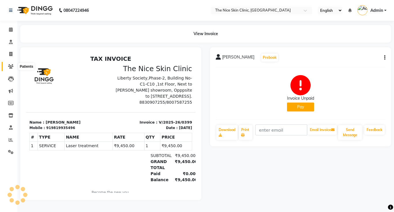
click at [10, 66] on icon at bounding box center [10, 66] width 5 height 4
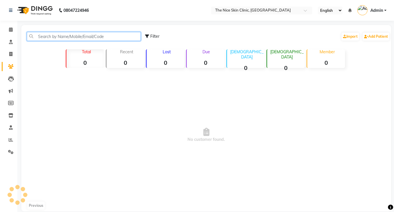
click at [110, 37] on input "text" at bounding box center [84, 36] width 114 height 9
click at [11, 67] on icon at bounding box center [10, 66] width 5 height 4
click at [83, 38] on input "text" at bounding box center [84, 36] width 114 height 9
click at [95, 50] on p "Total" at bounding box center [86, 51] width 35 height 5
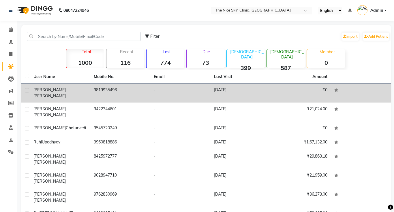
click at [53, 93] on span "[PERSON_NAME]" at bounding box center [49, 95] width 32 height 5
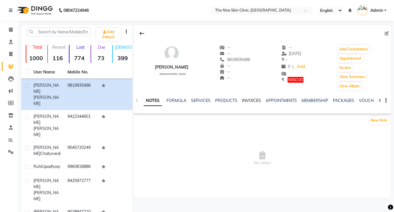
click at [249, 101] on link "INVOICES" at bounding box center [251, 100] width 19 height 5
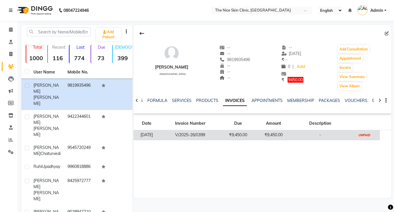
click at [245, 135] on td "₹9,450.00" at bounding box center [237, 135] width 35 height 10
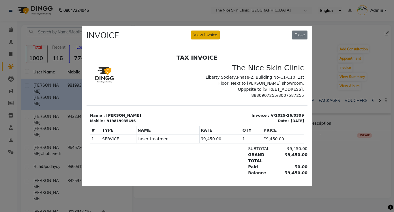
click at [211, 35] on button "View Invoice" at bounding box center [205, 35] width 29 height 9
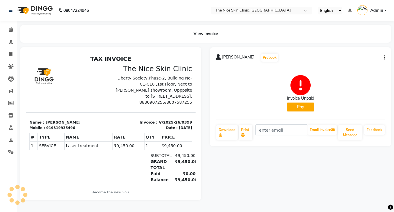
scroll to position [2, 0]
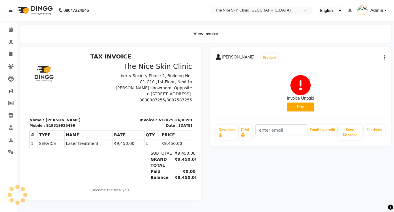
click at [385, 58] on icon "button" at bounding box center [384, 58] width 1 height 0
click at [351, 65] on div "Edit Invoice" at bounding box center [356, 64] width 40 height 7
select select "service"
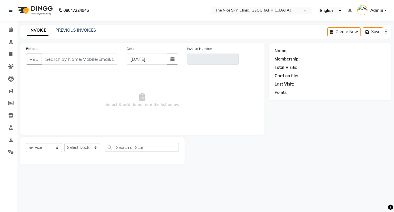
type input "9819935496"
type input "V/2025-26/0399"
select select "select"
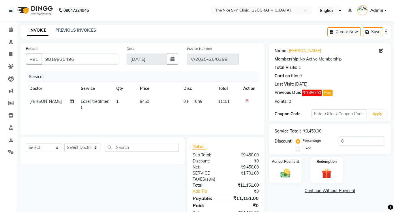
click at [386, 32] on icon "button" at bounding box center [385, 32] width 1 height 0
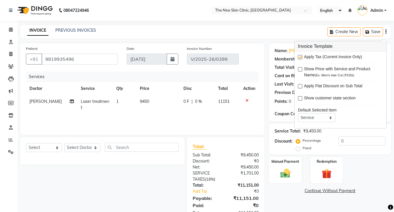
click at [300, 58] on label at bounding box center [300, 57] width 4 height 4
click at [300, 58] on input "checkbox" at bounding box center [300, 58] width 4 height 4
checkbox input "false"
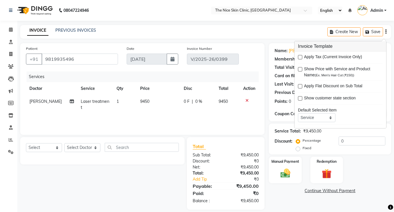
scroll to position [6, 0]
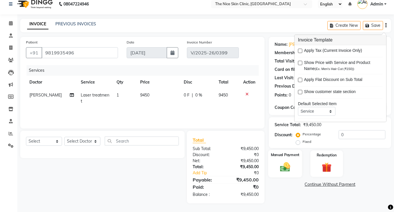
click at [282, 166] on img at bounding box center [285, 167] width 16 height 12
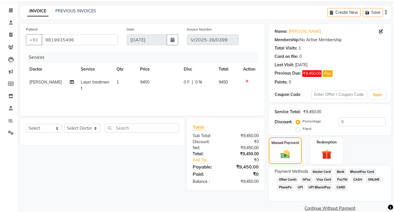
scroll to position [29, 0]
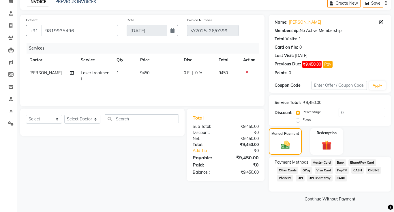
click at [372, 170] on span "ONLINE" at bounding box center [373, 170] width 15 height 7
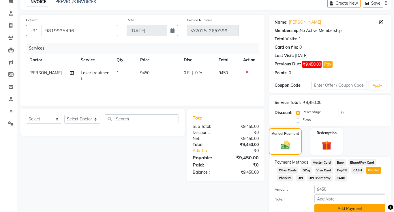
click at [337, 208] on button "Add Payment" at bounding box center [349, 209] width 71 height 9
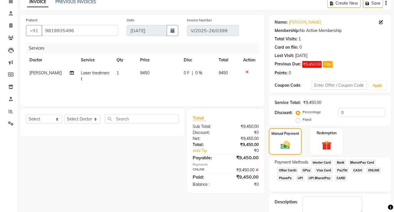
scroll to position [53, 0]
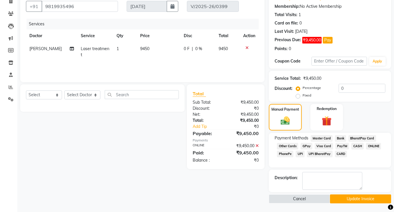
click at [357, 201] on button "Update Invoice" at bounding box center [360, 199] width 61 height 9
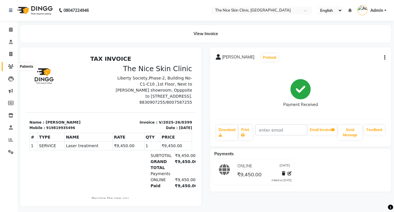
click at [11, 67] on icon at bounding box center [10, 66] width 5 height 4
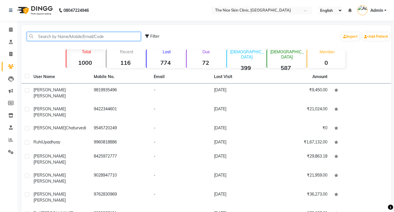
click at [106, 38] on input "text" at bounding box center [84, 36] width 114 height 9
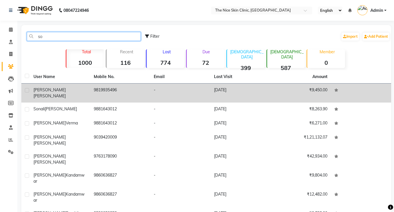
type input "so"
click at [51, 91] on span "[PERSON_NAME]" at bounding box center [49, 89] width 32 height 5
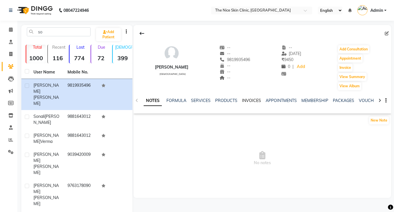
click at [251, 102] on link "INVOICES" at bounding box center [251, 100] width 19 height 5
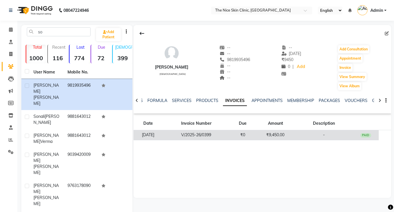
click at [214, 137] on td "V/2025-26/0399" at bounding box center [196, 135] width 67 height 10
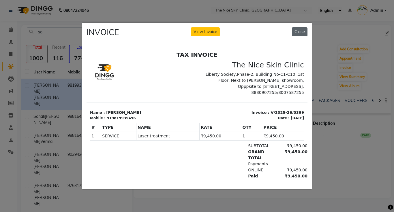
click at [303, 33] on button "Close" at bounding box center [300, 31] width 16 height 9
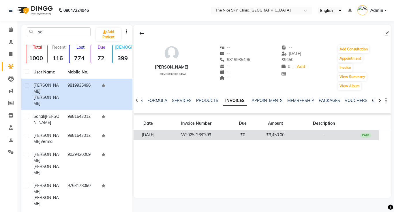
click at [202, 134] on td "V/2025-26/0399" at bounding box center [196, 135] width 67 height 10
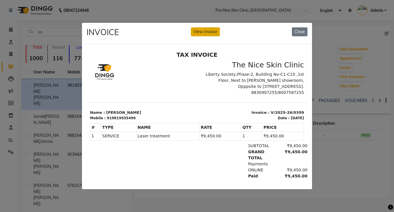
click at [206, 34] on button "View Invoice" at bounding box center [205, 31] width 29 height 9
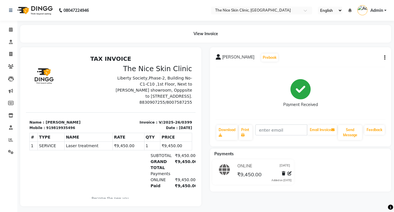
click at [384, 58] on icon "button" at bounding box center [384, 58] width 1 height 0
click at [344, 65] on div "Edit Invoice" at bounding box center [356, 64] width 40 height 7
select select "service"
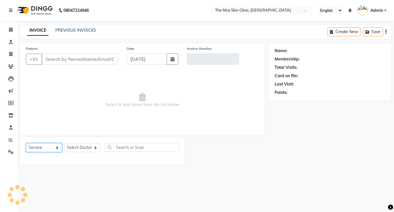
click at [35, 148] on select "Select Service Product Membership Package Voucher Prepaid Gift Card" at bounding box center [44, 147] width 36 height 9
type input "9819935496"
type input "V/2025-26/0399"
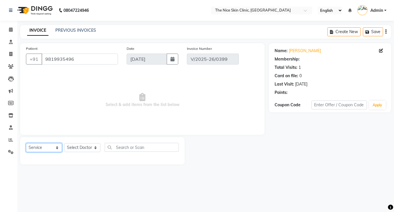
select select "product"
click at [26, 143] on select "Select Service Product Membership Package Voucher Prepaid Gift Card" at bounding box center [44, 147] width 36 height 9
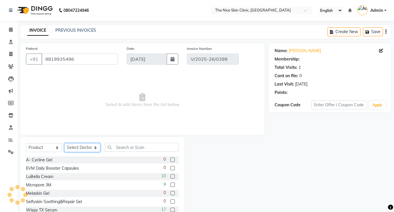
click at [83, 148] on select "Select Doctor [PERSON_NAME] DR. [PERSON_NAME] [PERSON_NAME]" at bounding box center [82, 147] width 36 height 9
select select "1297"
click at [64, 143] on select "Select Doctor [PERSON_NAME] DR. [PERSON_NAME] [PERSON_NAME]" at bounding box center [82, 147] width 36 height 9
select select "select"
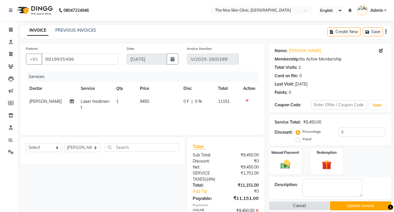
click at [385, 32] on icon "button" at bounding box center [385, 32] width 1 height 0
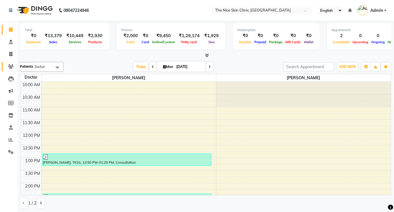
click at [10, 66] on icon at bounding box center [10, 66] width 5 height 4
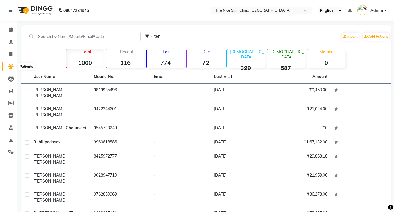
click at [12, 67] on icon at bounding box center [10, 66] width 5 height 4
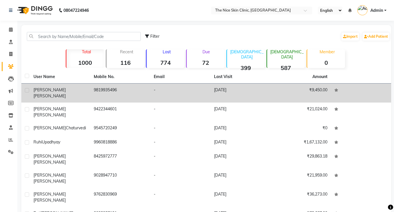
click at [52, 90] on span "[PERSON_NAME]" at bounding box center [49, 89] width 32 height 5
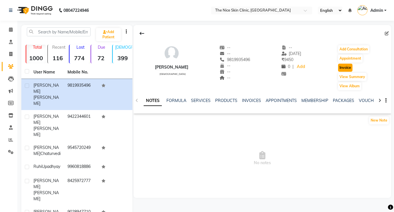
click at [349, 69] on button "Invoice" at bounding box center [345, 68] width 14 height 8
select select "service"
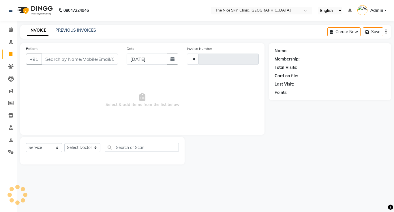
type input "0400"
select select "35"
type input "9819935496"
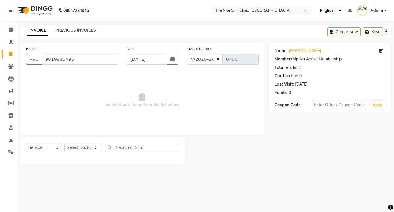
click at [89, 171] on main "INVOICE PREVIOUS INVOICES Create New Save Patient [PHONE_NUMBER] Date [DATE] In…" at bounding box center [205, 99] width 377 height 148
click at [82, 149] on select "Select Doctor [PERSON_NAME] DR. [PERSON_NAME] [PERSON_NAME]" at bounding box center [82, 147] width 36 height 9
select select "1297"
click at [64, 143] on select "Select Doctor [PERSON_NAME] DR. [PERSON_NAME] [PERSON_NAME]" at bounding box center [82, 147] width 36 height 9
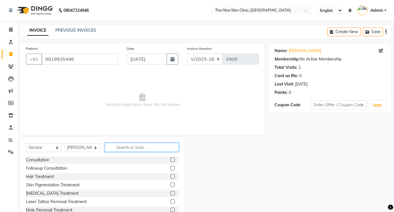
click at [149, 149] on input "text" at bounding box center [142, 147] width 74 height 9
click at [173, 160] on label at bounding box center [173, 160] width 4 height 4
click at [173, 160] on input "checkbox" at bounding box center [173, 160] width 4 height 4
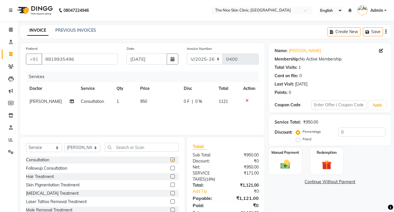
checkbox input "false"
click at [150, 102] on td "950" at bounding box center [159, 101] width 44 height 13
select select "1297"
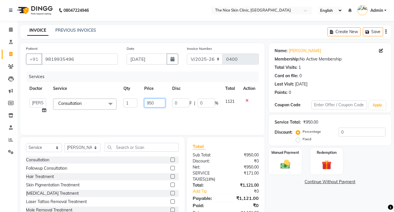
click at [157, 104] on input "950" at bounding box center [154, 103] width 21 height 9
type input "999"
click at [139, 149] on input "text" at bounding box center [142, 147] width 74 height 9
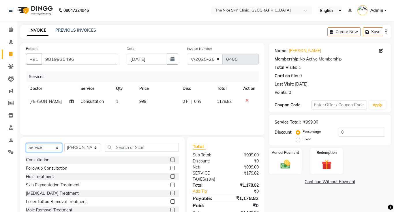
click at [46, 148] on select "Select Service Product Membership Package Voucher Prepaid Gift Card" at bounding box center [44, 147] width 36 height 9
select select "product"
click at [26, 143] on select "Select Service Product Membership Package Voucher Prepaid Gift Card" at bounding box center [44, 147] width 36 height 9
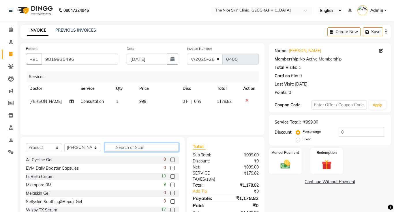
click at [138, 148] on input "text" at bounding box center [142, 147] width 74 height 9
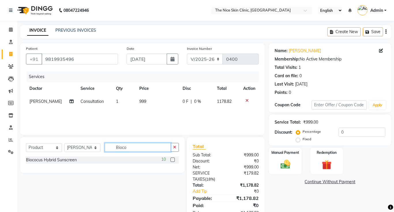
type input "Bioco"
click at [173, 161] on label at bounding box center [173, 160] width 4 height 4
click at [173, 161] on input "checkbox" at bounding box center [173, 160] width 4 height 4
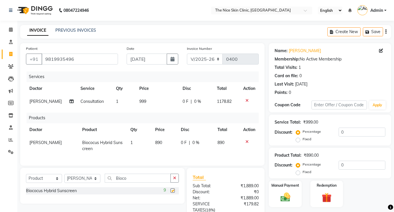
checkbox input "false"
click at [37, 179] on select "Select Service Product Membership Package Voucher Prepaid Gift Card" at bounding box center [44, 178] width 36 height 9
click at [132, 180] on input "Bioco" at bounding box center [138, 178] width 66 height 9
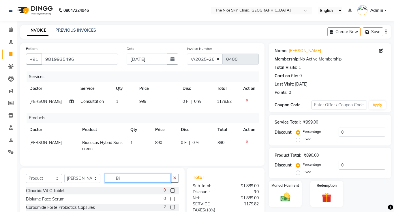
type input "B"
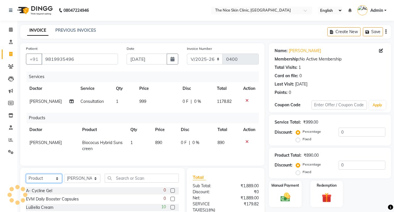
click at [36, 178] on select "Select Service Product Membership Package Voucher Prepaid Gift Card" at bounding box center [44, 178] width 36 height 9
click at [26, 174] on select "Select Service Product Membership Package Voucher Prepaid Gift Card" at bounding box center [44, 178] width 36 height 9
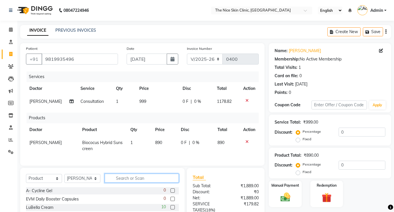
click at [148, 178] on input "text" at bounding box center [142, 178] width 74 height 9
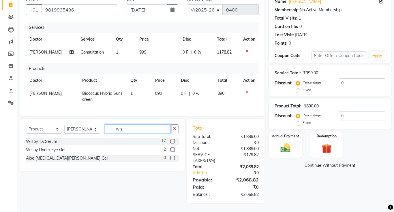
scroll to position [49, 0]
type input "wisp"
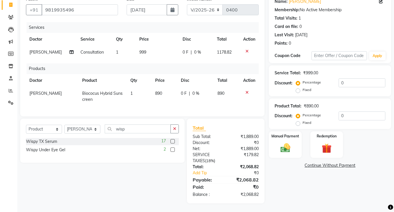
click at [173, 152] on label at bounding box center [173, 150] width 4 height 4
click at [173, 152] on input "checkbox" at bounding box center [173, 150] width 4 height 4
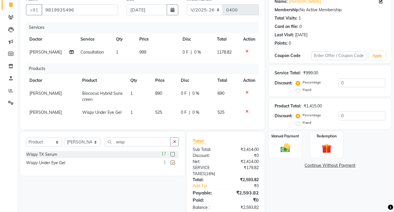
checkbox input "false"
click at [137, 143] on input "wisp" at bounding box center [138, 142] width 66 height 9
type input "w"
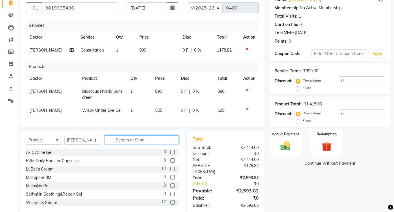
scroll to position [63, 0]
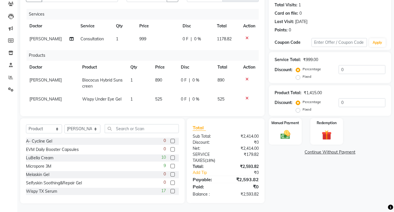
click at [323, 152] on link "Continue Without Payment" at bounding box center [330, 152] width 120 height 6
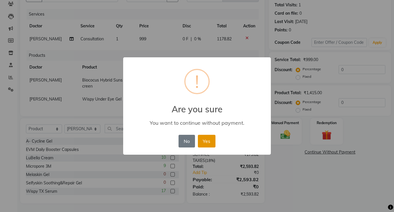
click at [208, 145] on button "Yes" at bounding box center [207, 141] width 18 height 13
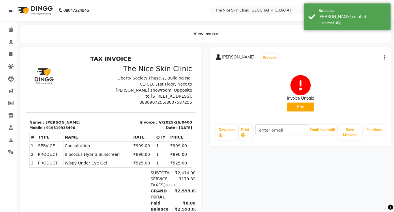
click at [385, 58] on icon "button" at bounding box center [384, 58] width 1 height 0
click at [360, 64] on div "Edit Invoice" at bounding box center [356, 64] width 40 height 7
select select "service"
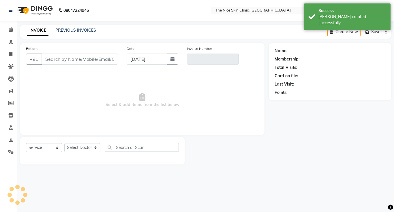
type input "9819935496"
type input "V/2025-26/0400"
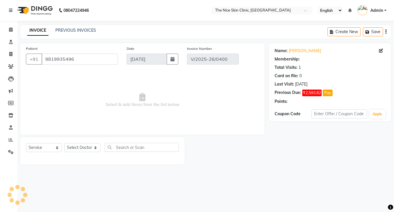
select select "select"
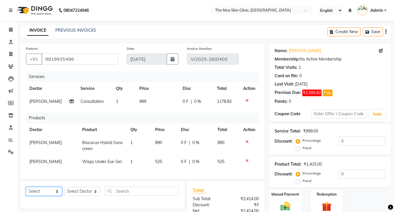
click at [47, 192] on select "Select Service Product Membership Package Voucher Prepaid Gift Card" at bounding box center [44, 191] width 36 height 9
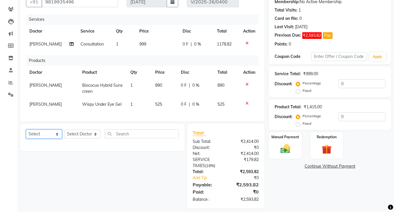
scroll to position [62, 0]
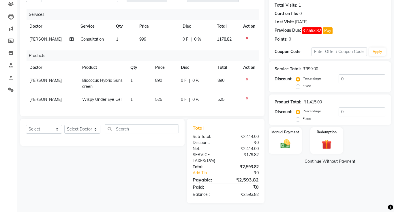
click at [350, 162] on link "Continue Without Payment" at bounding box center [330, 162] width 120 height 6
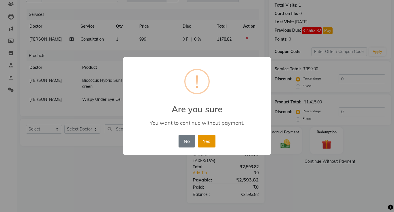
click at [211, 145] on button "Yes" at bounding box center [207, 141] width 18 height 13
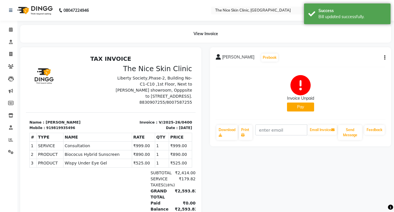
scroll to position [2, 0]
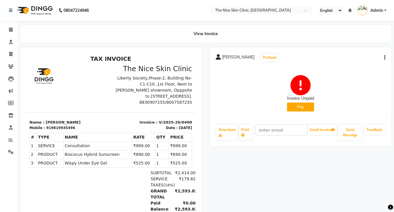
click at [385, 58] on icon "button" at bounding box center [384, 58] width 1 height 0
click at [357, 66] on div "Edit Invoice" at bounding box center [356, 64] width 40 height 7
select select "service"
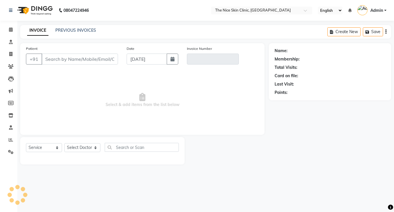
type input "9819935496"
type input "V/2025-26/0400"
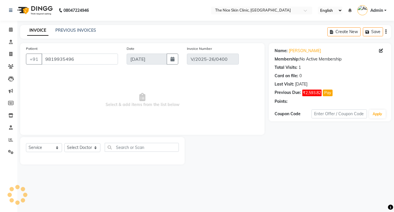
select select "select"
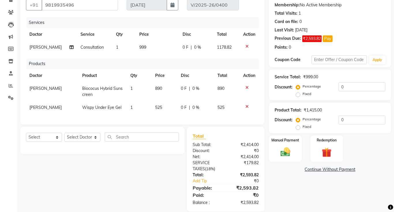
scroll to position [62, 0]
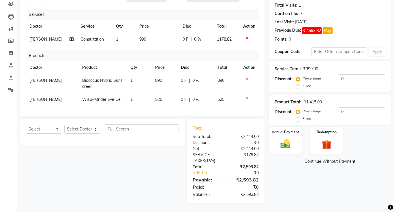
click at [344, 162] on link "Continue Without Payment" at bounding box center [330, 162] width 120 height 6
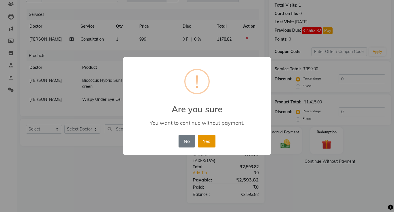
click at [211, 143] on button "Yes" at bounding box center [207, 141] width 18 height 13
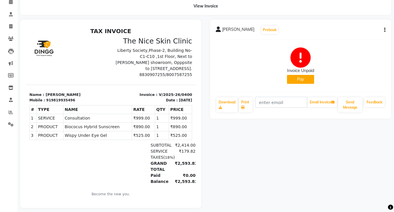
scroll to position [32, 0]
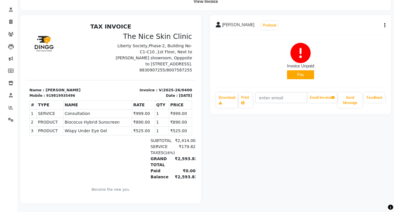
click at [385, 26] on icon "button" at bounding box center [384, 25] width 1 height 0
click at [356, 33] on div "Edit Invoice" at bounding box center [356, 32] width 40 height 7
select select "service"
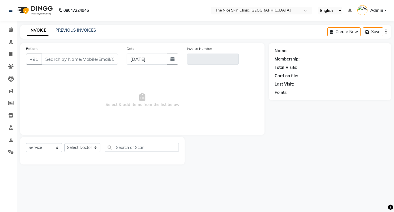
type input "9819935496"
type input "V/2025-26/0400"
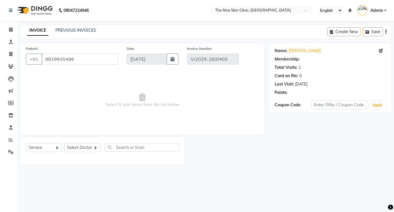
select select "select"
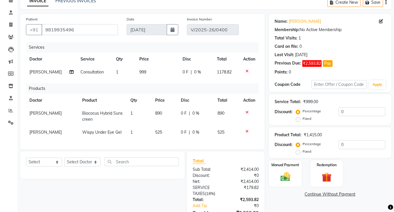
scroll to position [30, 0]
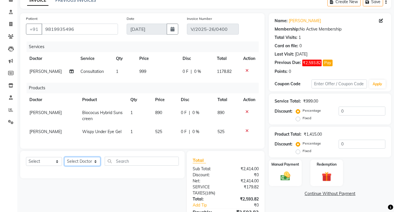
click at [85, 162] on select "Select Doctor [PERSON_NAME] DR. [PERSON_NAME] [PERSON_NAME]" at bounding box center [82, 161] width 36 height 9
select select "1297"
click at [64, 157] on select "Select Doctor [PERSON_NAME] DR. [PERSON_NAME] [PERSON_NAME]" at bounding box center [82, 161] width 36 height 9
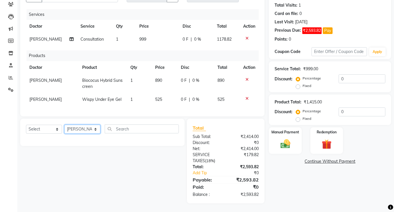
scroll to position [61, 0]
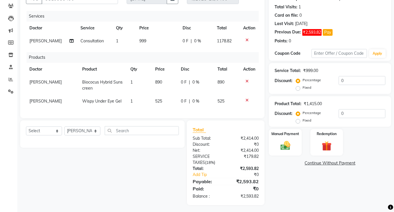
click at [329, 164] on link "Continue Without Payment" at bounding box center [330, 163] width 120 height 6
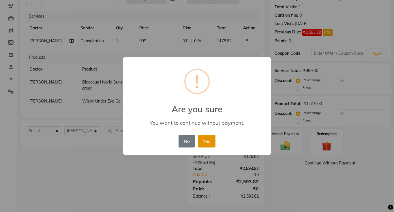
click at [209, 144] on button "Yes" at bounding box center [207, 141] width 18 height 13
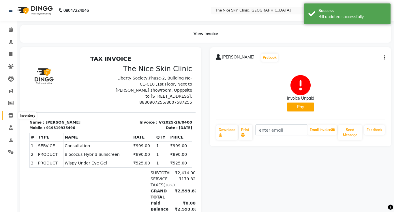
click at [10, 117] on span at bounding box center [11, 116] width 10 height 7
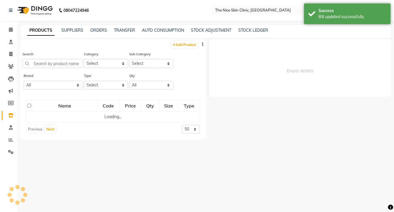
select select
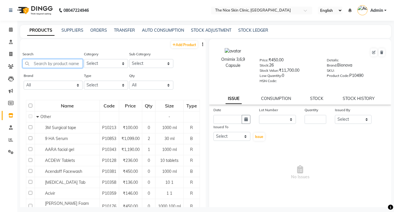
click at [59, 65] on input "text" at bounding box center [53, 63] width 60 height 9
click at [9, 66] on icon at bounding box center [10, 66] width 5 height 4
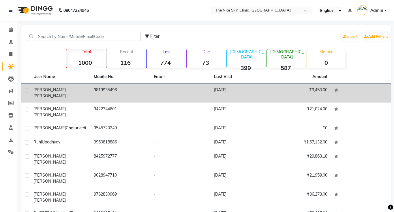
click at [57, 93] on span "[PERSON_NAME]" at bounding box center [49, 95] width 32 height 5
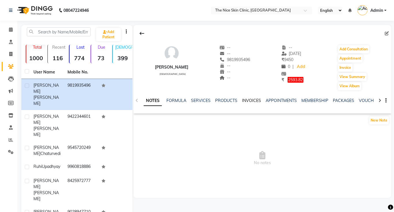
click at [252, 101] on link "INVOICES" at bounding box center [251, 100] width 19 height 5
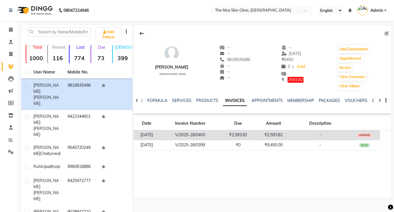
click at [273, 135] on td "₹2,593.82" at bounding box center [273, 135] width 35 height 10
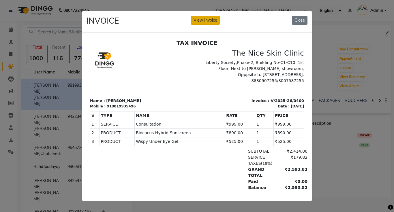
click at [215, 23] on button "View Invoice" at bounding box center [205, 20] width 29 height 9
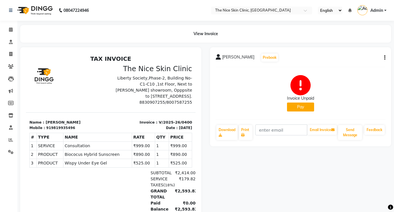
click at [385, 58] on icon "button" at bounding box center [384, 58] width 1 height 0
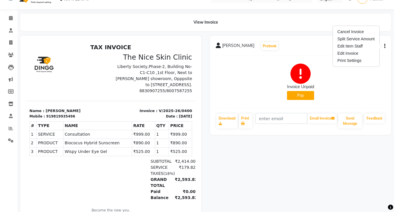
scroll to position [32, 0]
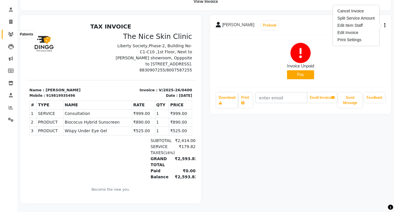
click at [9, 33] on icon at bounding box center [10, 34] width 5 height 4
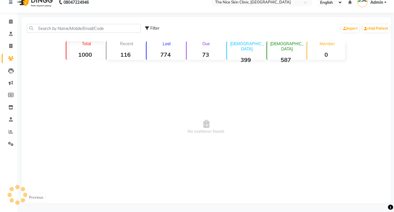
scroll to position [32, 0]
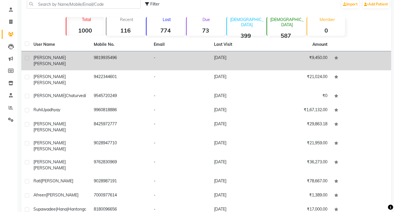
click at [105, 58] on td "9819935496" at bounding box center [120, 60] width 60 height 19
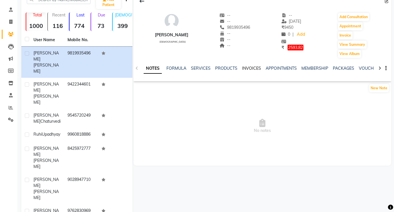
click at [248, 69] on link "INVOICES" at bounding box center [251, 68] width 19 height 5
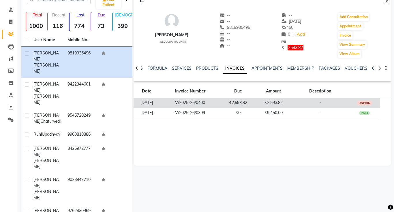
click at [274, 101] on td "₹2,593.82" at bounding box center [273, 103] width 35 height 10
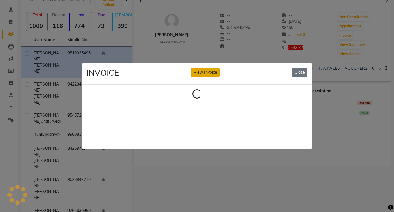
click at [204, 74] on button "View Invoice" at bounding box center [205, 72] width 29 height 9
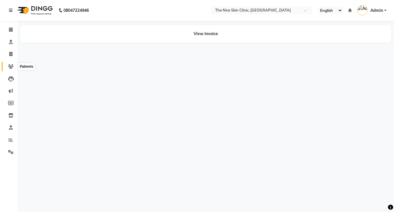
click at [10, 67] on icon at bounding box center [10, 66] width 5 height 4
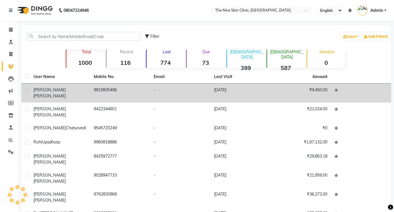
click at [99, 90] on td "9819935496" at bounding box center [120, 93] width 60 height 19
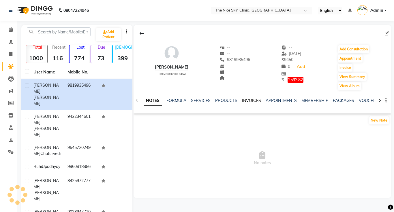
click at [248, 101] on link "INVOICES" at bounding box center [251, 100] width 19 height 5
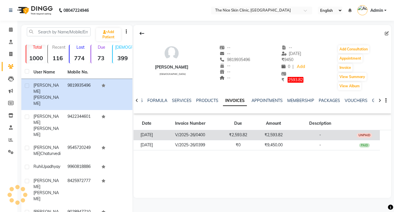
click at [283, 134] on td "₹2,593.82" at bounding box center [273, 135] width 35 height 10
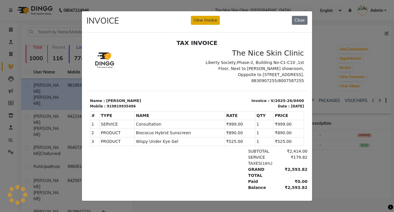
click at [211, 24] on button "View Invoice" at bounding box center [205, 20] width 29 height 9
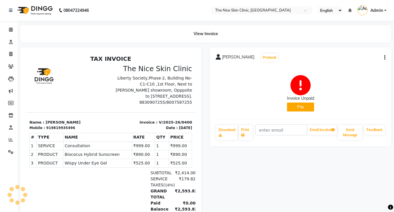
click at [385, 58] on icon "button" at bounding box center [384, 58] width 1 height 0
click at [355, 65] on div "Edit Invoice" at bounding box center [356, 64] width 40 height 7
select select "service"
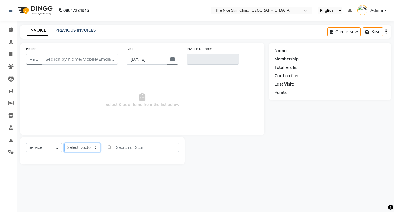
click at [78, 146] on select "Select Doctor" at bounding box center [82, 147] width 36 height 9
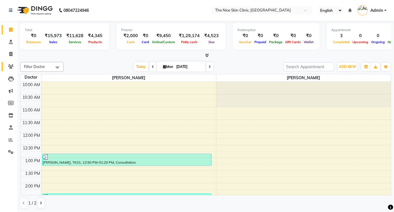
click at [11, 68] on icon at bounding box center [10, 66] width 5 height 4
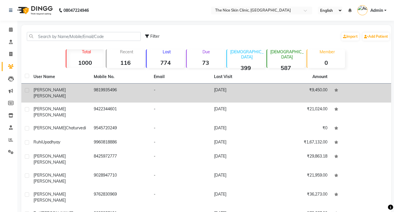
click at [102, 90] on td "9819935496" at bounding box center [120, 93] width 60 height 19
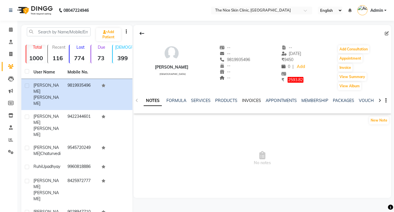
click at [247, 100] on link "INVOICES" at bounding box center [251, 100] width 19 height 5
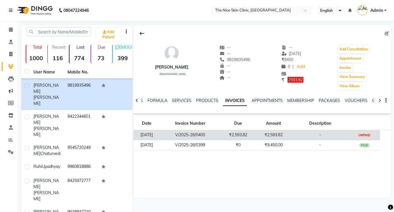
click at [275, 134] on td "₹2,593.82" at bounding box center [273, 135] width 35 height 10
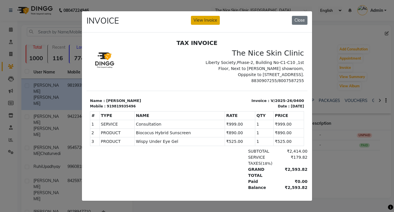
click at [208, 22] on button "View Invoice" at bounding box center [205, 20] width 29 height 9
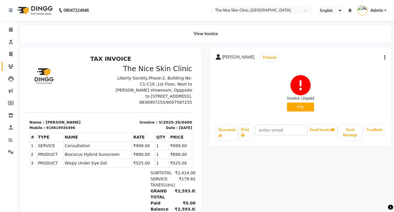
click at [12, 68] on icon at bounding box center [10, 66] width 5 height 4
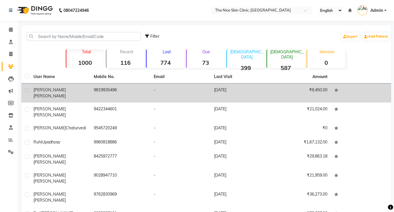
click at [42, 91] on span "[PERSON_NAME]" at bounding box center [49, 89] width 32 height 5
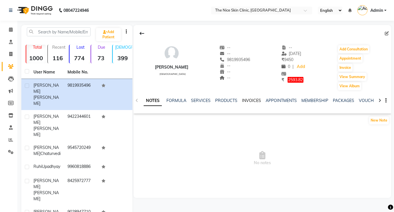
click at [253, 101] on link "INVOICES" at bounding box center [251, 100] width 19 height 5
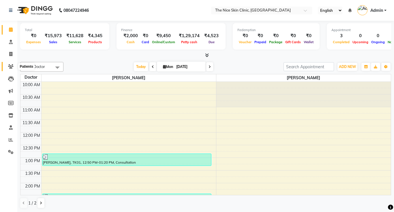
click at [11, 67] on icon at bounding box center [10, 66] width 5 height 4
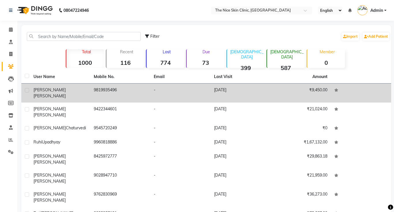
click at [112, 92] on td "9819935496" at bounding box center [120, 93] width 60 height 19
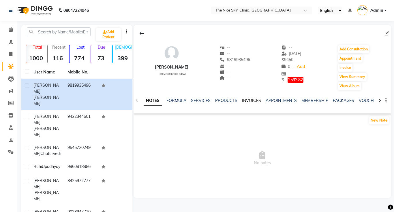
click at [247, 101] on link "INVOICES" at bounding box center [251, 100] width 19 height 5
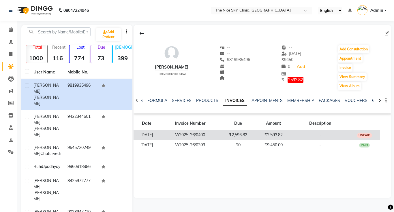
click at [212, 134] on td "V/2025-26/0400" at bounding box center [190, 135] width 60 height 10
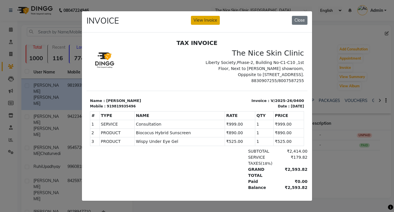
click at [215, 23] on button "View Invoice" at bounding box center [205, 20] width 29 height 9
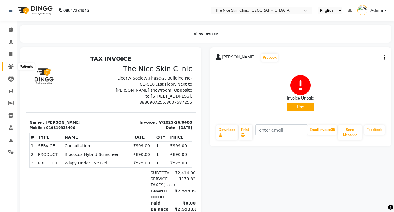
click at [10, 66] on icon at bounding box center [10, 66] width 5 height 4
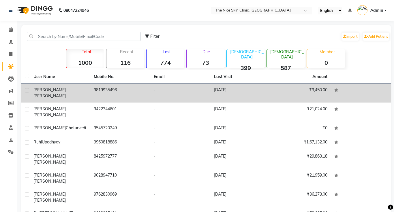
click at [118, 89] on td "9819935496" at bounding box center [120, 93] width 60 height 19
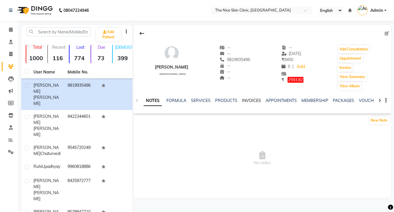
click at [252, 100] on link "INVOICES" at bounding box center [251, 100] width 19 height 5
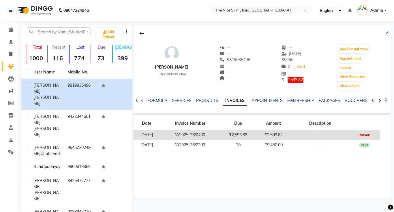
click at [247, 133] on td "₹2,593.82" at bounding box center [237, 135] width 35 height 10
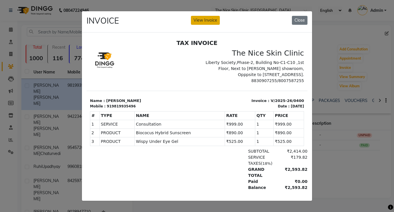
click at [199, 23] on button "View Invoice" at bounding box center [205, 20] width 29 height 9
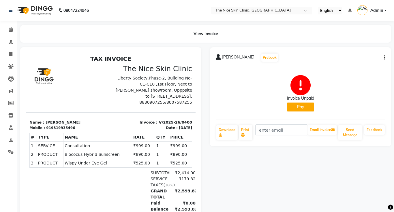
click at [385, 58] on icon "button" at bounding box center [384, 58] width 1 height 0
click at [356, 65] on div "Edit Invoice" at bounding box center [356, 64] width 40 height 7
select select "service"
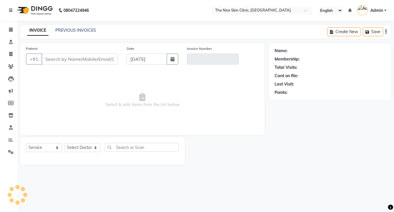
type input "9819935496"
type input "V/2025-26/0400"
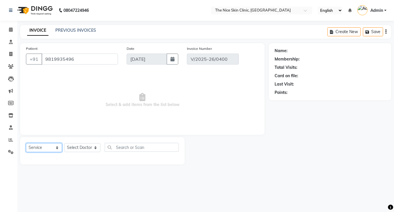
click at [44, 149] on select "Select Service Product Membership Package Voucher Prepaid Gift Card" at bounding box center [44, 147] width 36 height 9
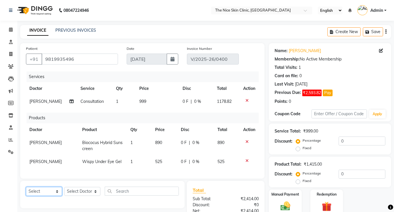
select select "product"
click at [26, 187] on select "Select Service Product Membership Package Voucher Prepaid Gift Card" at bounding box center [44, 191] width 36 height 9
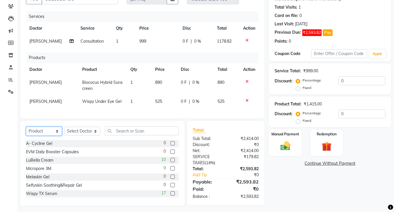
scroll to position [63, 0]
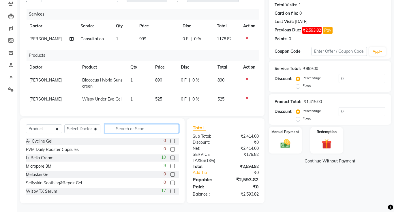
click at [152, 130] on input "text" at bounding box center [142, 128] width 74 height 9
click at [87, 128] on select "Select Doctor [PERSON_NAME] DR. [PERSON_NAME] [PERSON_NAME]" at bounding box center [82, 129] width 36 height 9
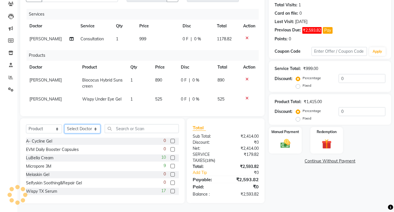
select select "1297"
click at [64, 125] on select "Select Doctor [PERSON_NAME] DR. [PERSON_NAME] [PERSON_NAME]" at bounding box center [82, 129] width 36 height 9
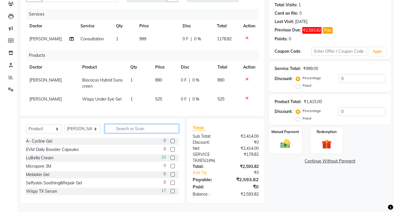
click at [132, 129] on input "text" at bounding box center [142, 128] width 74 height 9
type input "c"
click at [9, 54] on icon at bounding box center [10, 53] width 5 height 4
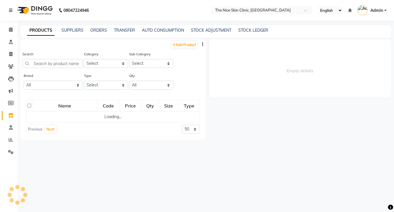
select select
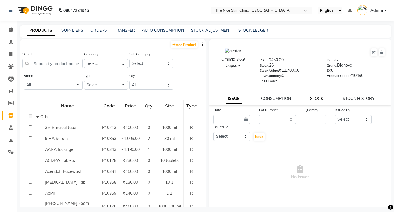
click at [318, 101] on link "STOCK" at bounding box center [316, 98] width 13 height 5
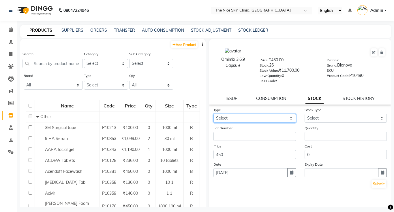
click at [257, 119] on select "Select In Out" at bounding box center [254, 118] width 83 height 9
select select "in"
click at [213, 114] on select "Select In Out" at bounding box center [254, 118] width 83 height 9
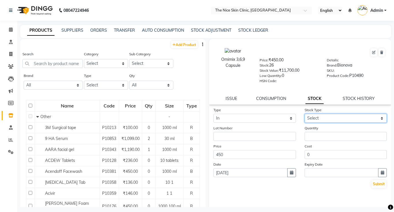
click at [344, 119] on select "Select New Stock Adjustment Return Other" at bounding box center [346, 118] width 83 height 9
select select "new stock"
click at [305, 114] on select "Select New Stock Adjustment Return Other" at bounding box center [346, 118] width 83 height 9
